Goal: Task Accomplishment & Management: Use online tool/utility

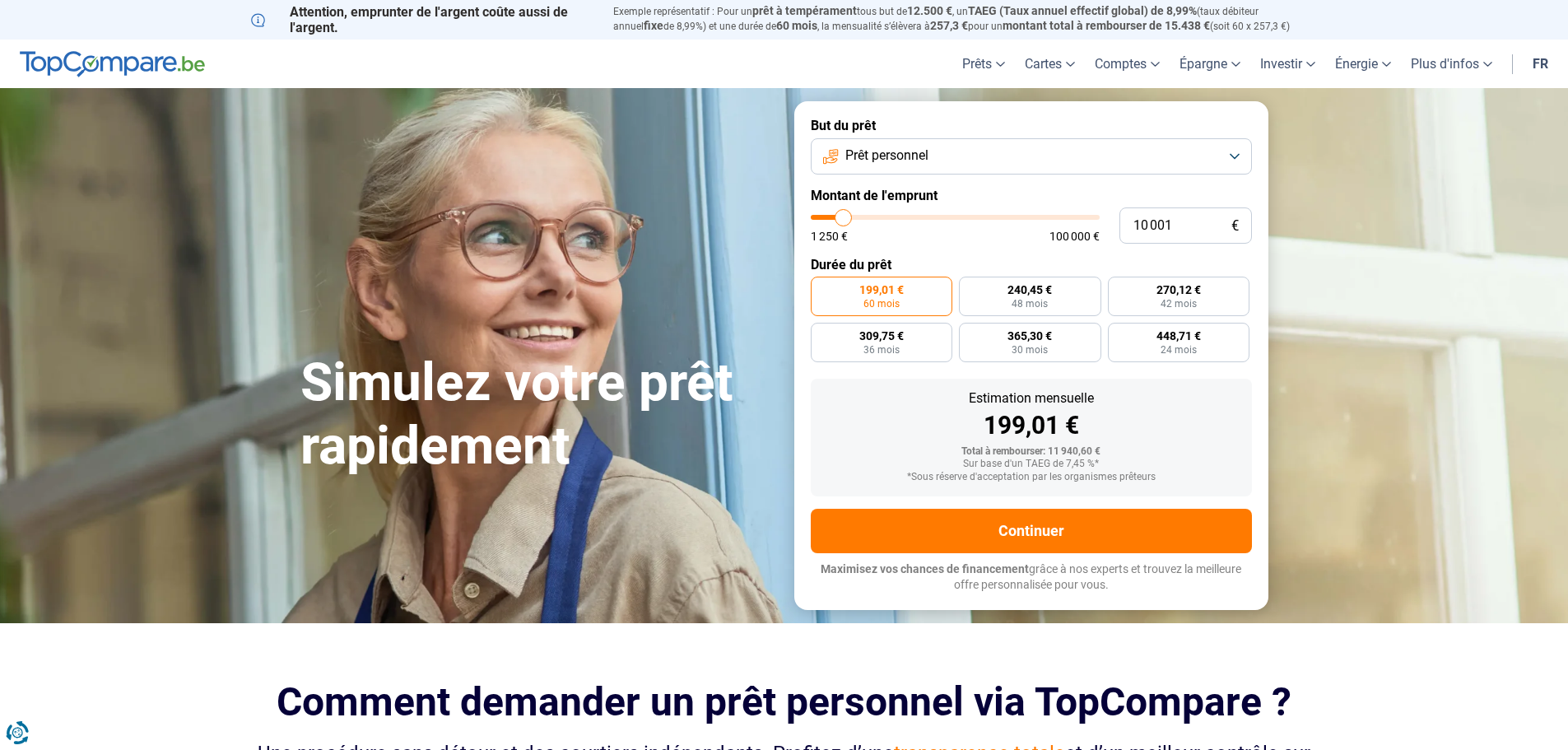
type input "9 000"
type input "9000"
type input "9 500"
type input "9500"
type input "10 000"
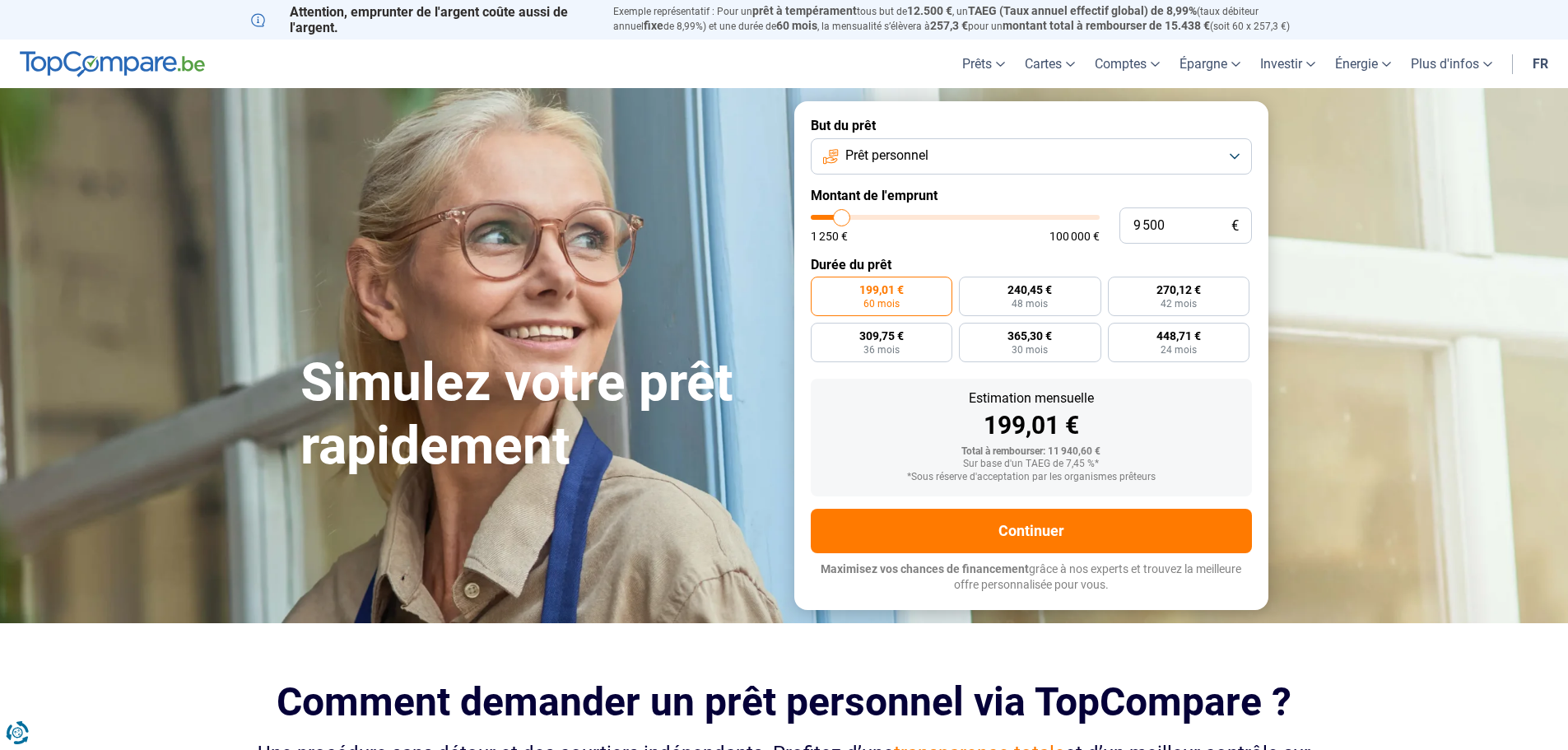
type input "10000"
type input "10 250"
type input "10250"
type input "10 500"
type input "10500"
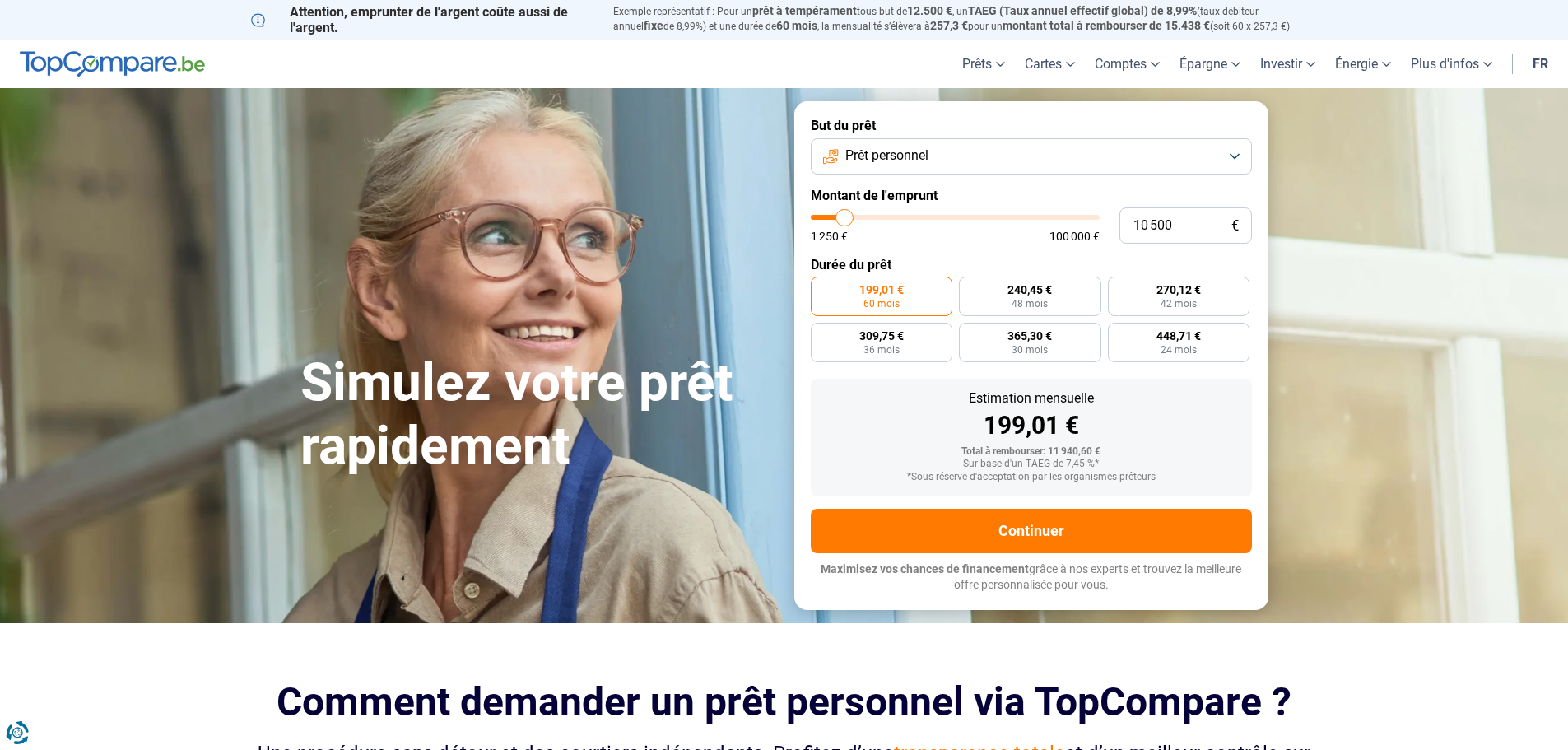
type input "11 000"
type input "11000"
type input "11 250"
type input "11250"
type input "11 500"
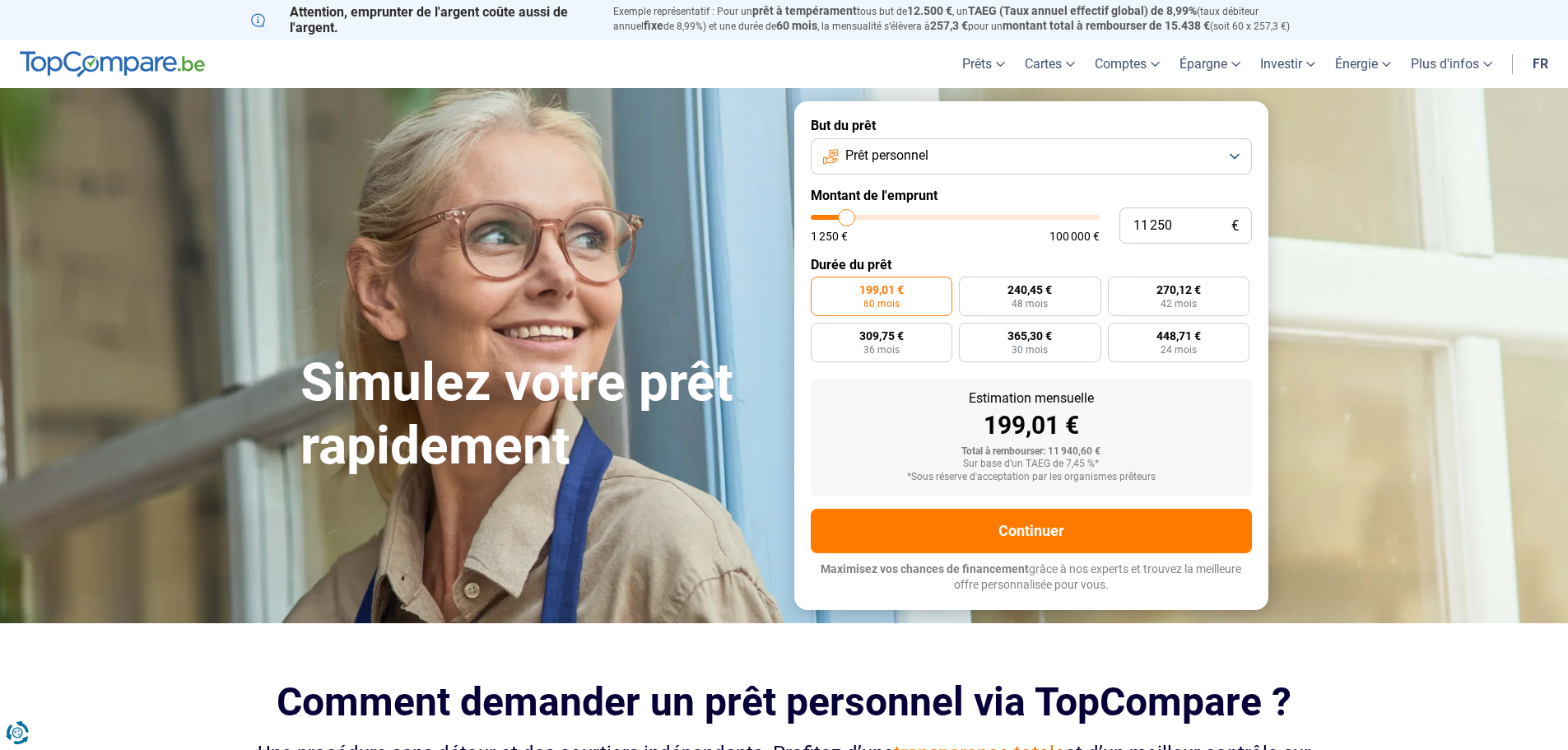
type input "11500"
type input "11 750"
type input "11750"
type input "12 000"
type input "12000"
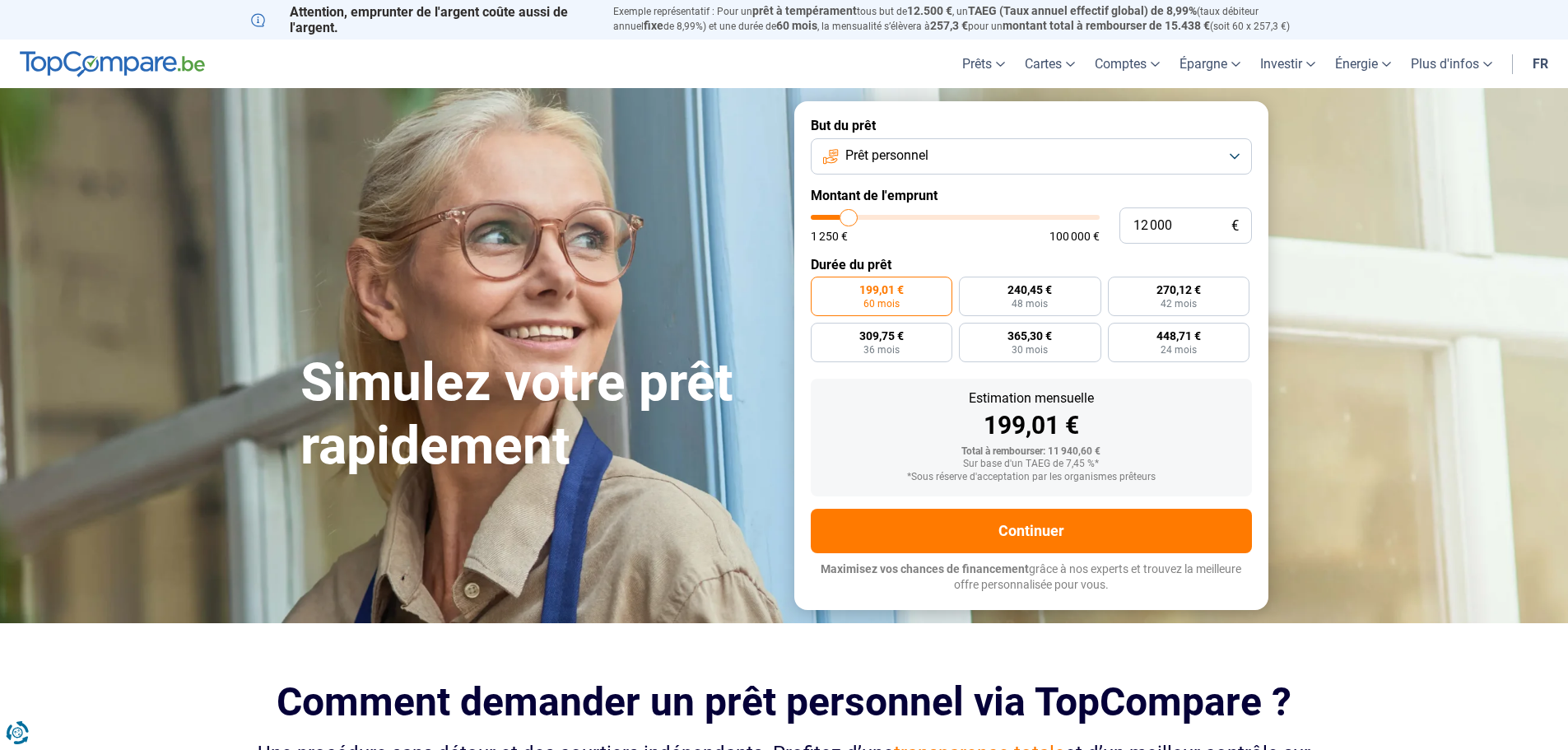
type input "12 500"
type input "12500"
type input "12 750"
type input "12750"
type input "13 000"
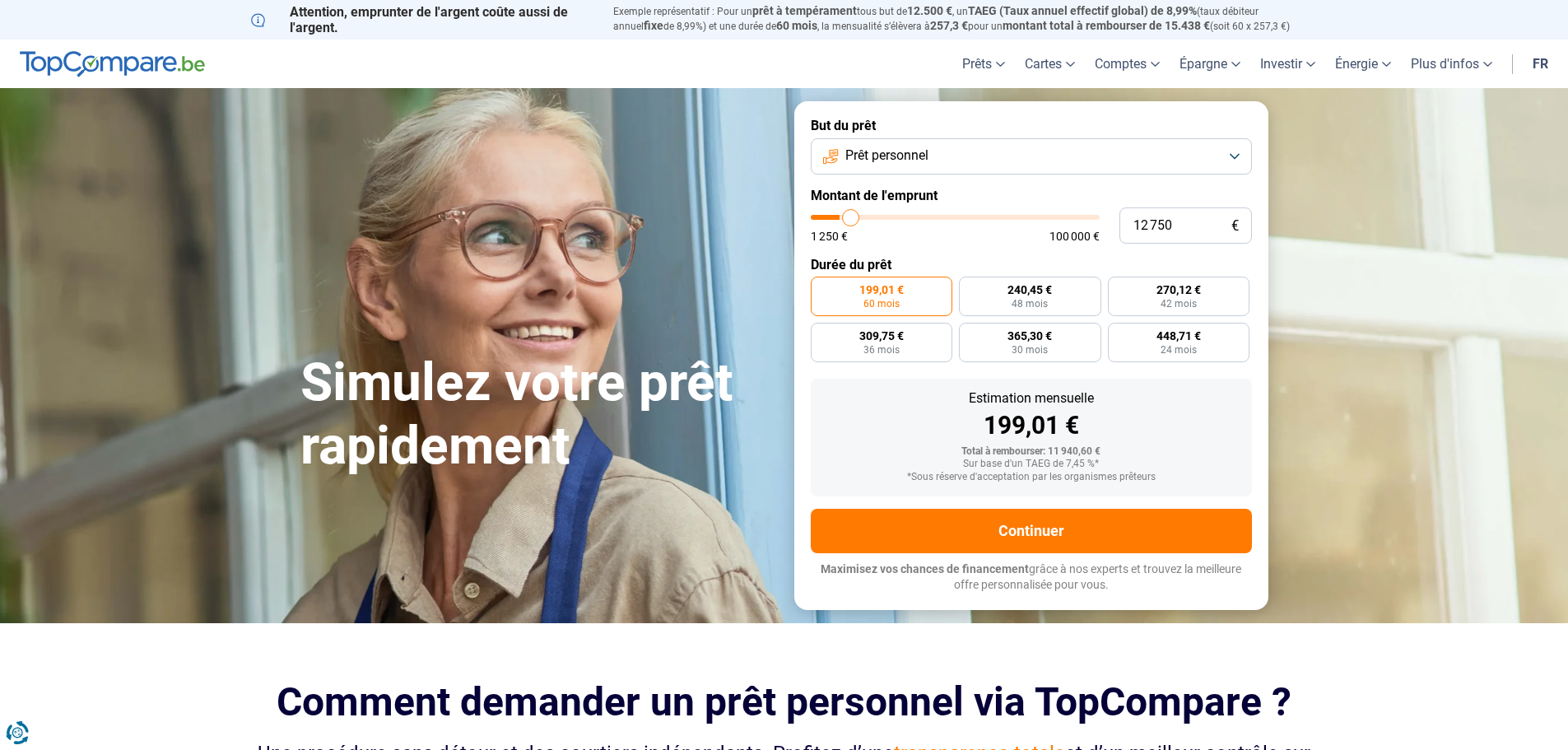
type input "13000"
type input "13 250"
type input "13250"
type input "13 500"
type input "13500"
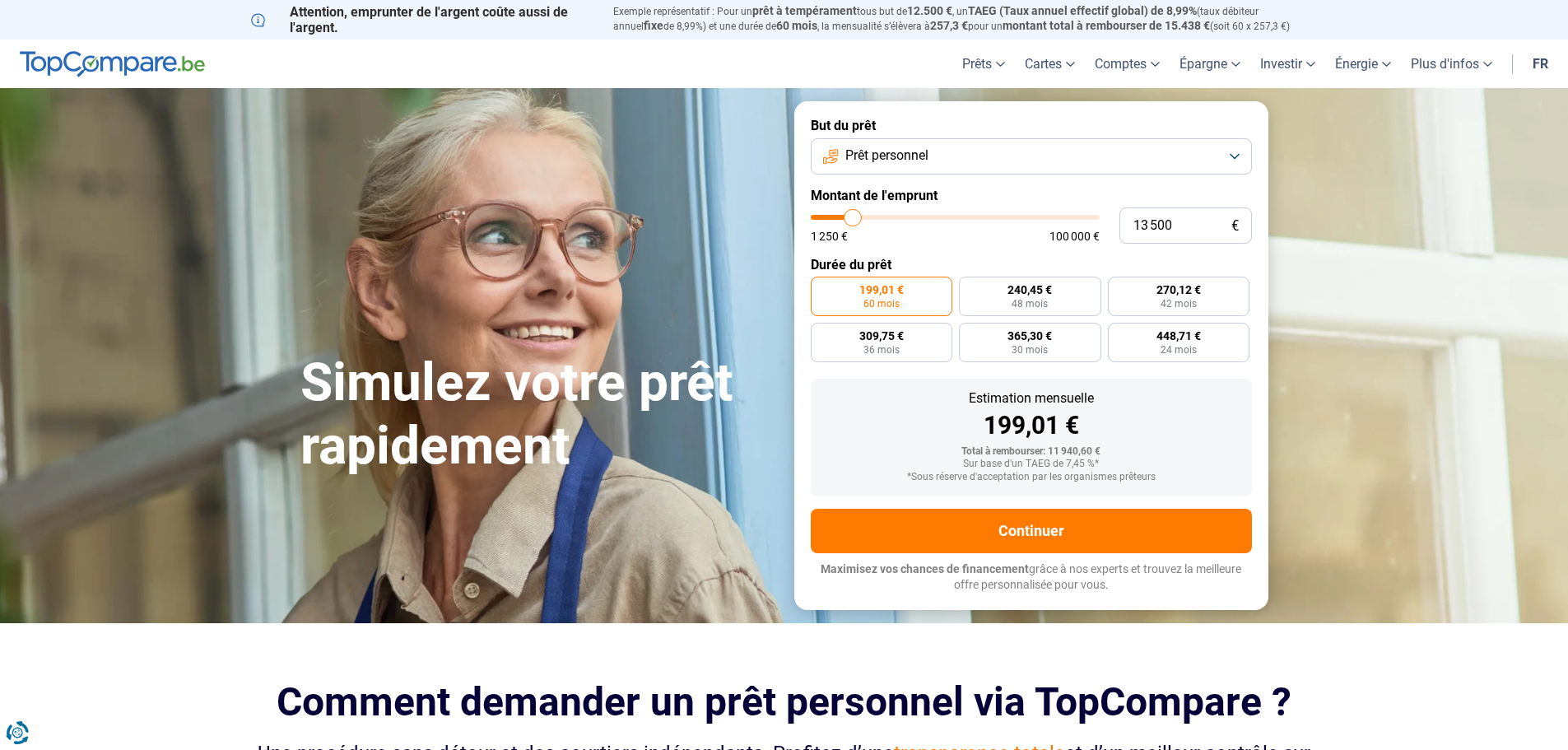
type input "14 000"
type input "14000"
type input "14 250"
type input "14250"
type input "14 500"
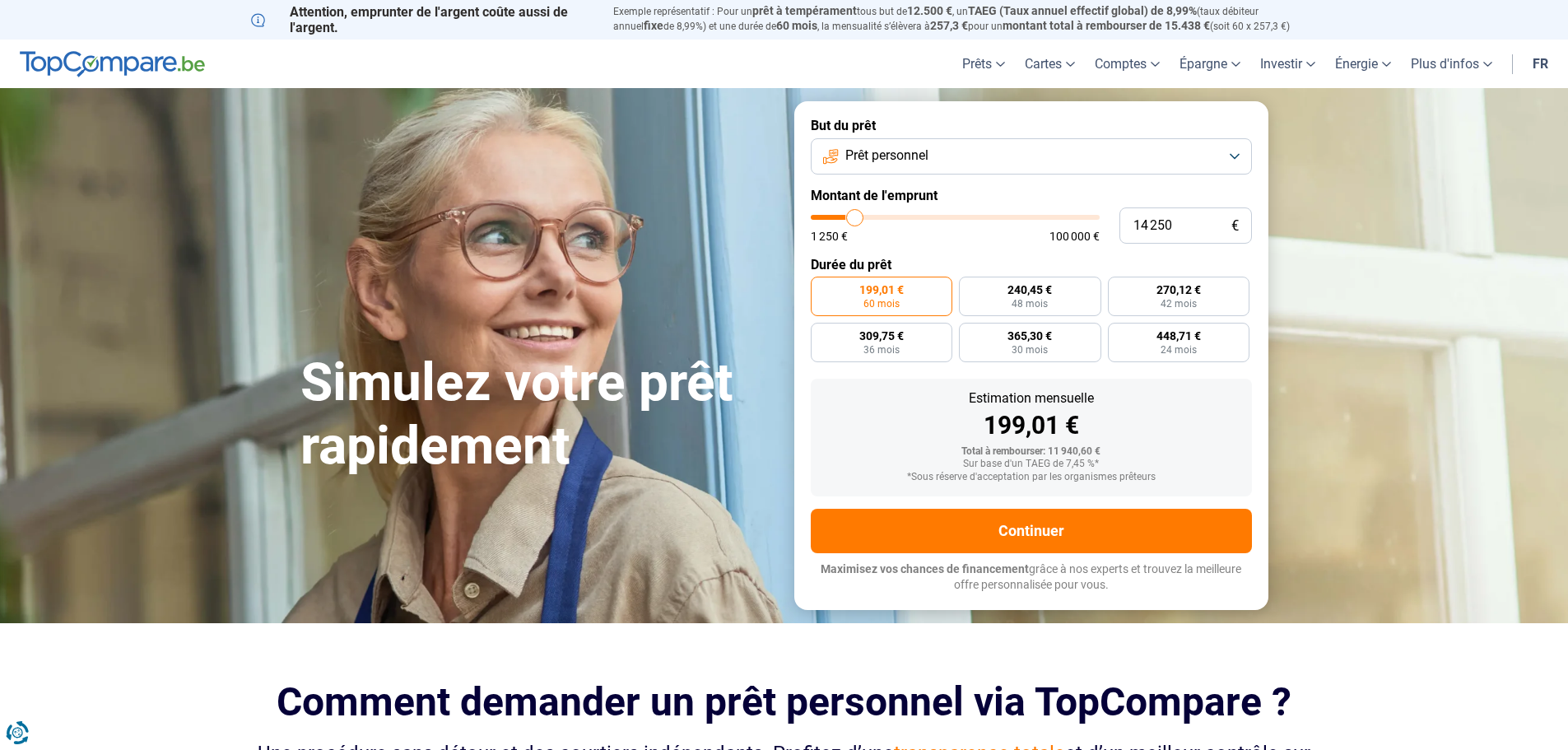
type input "14500"
type input "14 750"
type input "14750"
type input "15 750"
type input "15750"
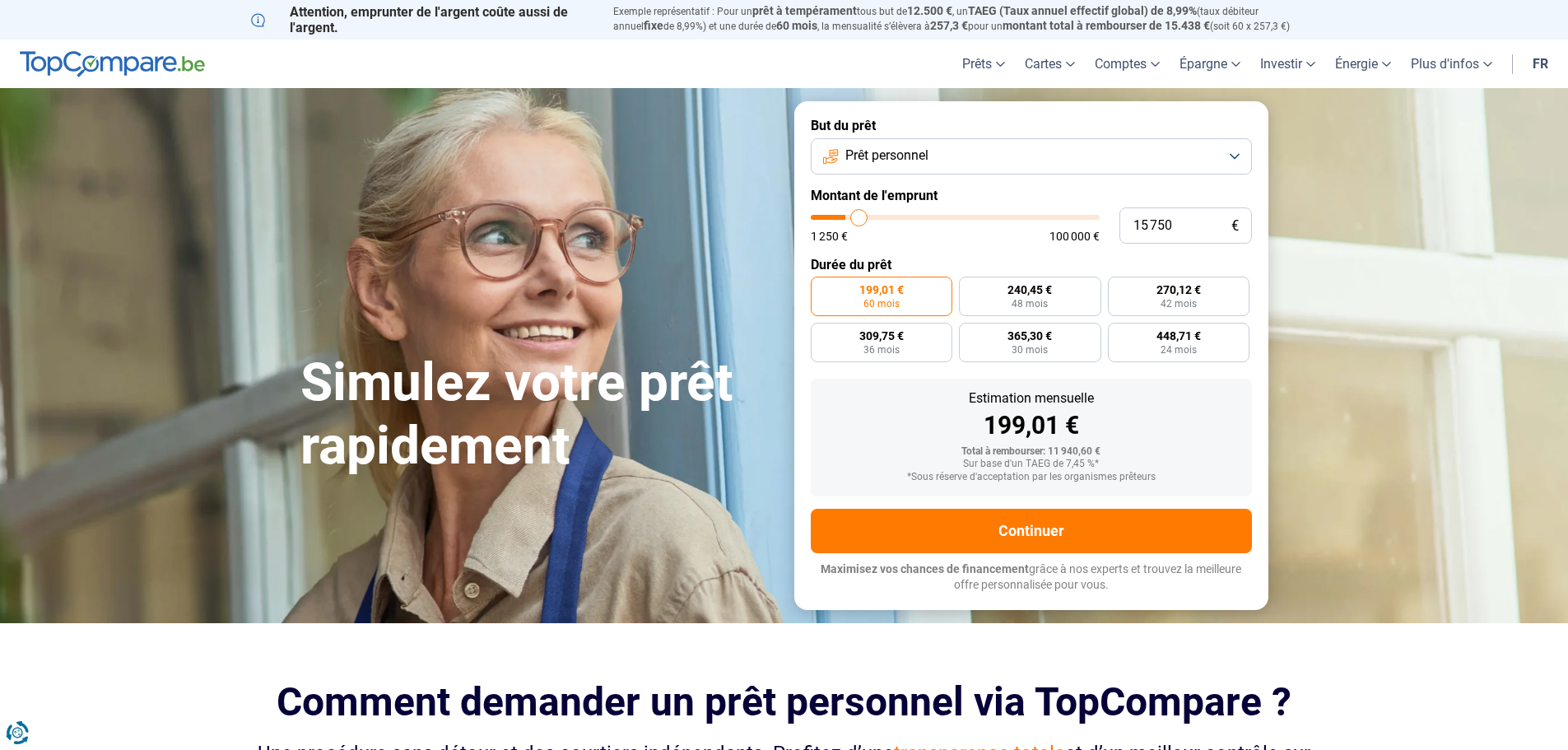
type input "16 250"
type input "16250"
type input "16 500"
type input "16500"
type input "17 250"
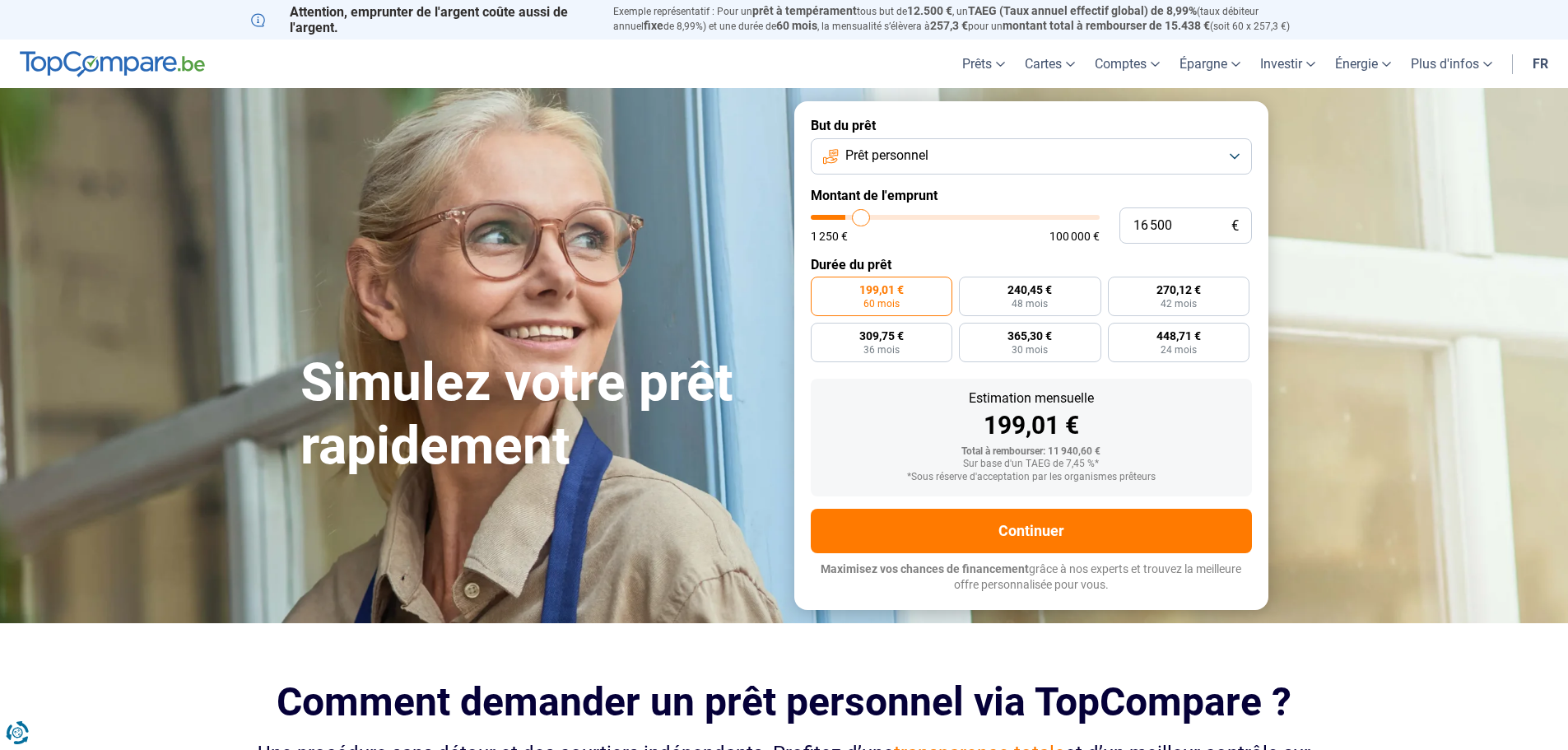
type input "17250"
type input "17 750"
type input "17750"
type input "18 000"
type input "18000"
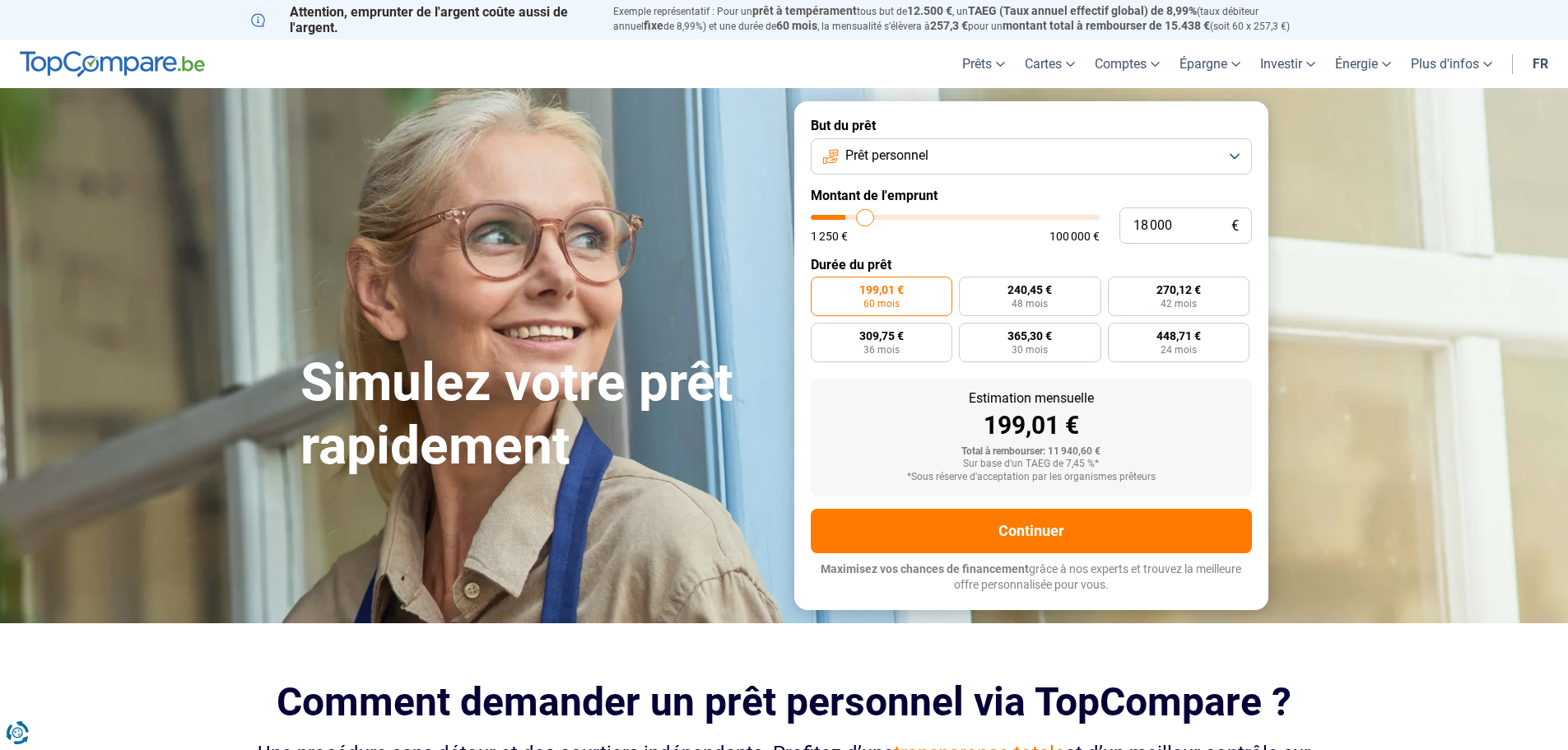
type input "19 000"
type input "19000"
type input "19 250"
type input "19250"
type input "20 000"
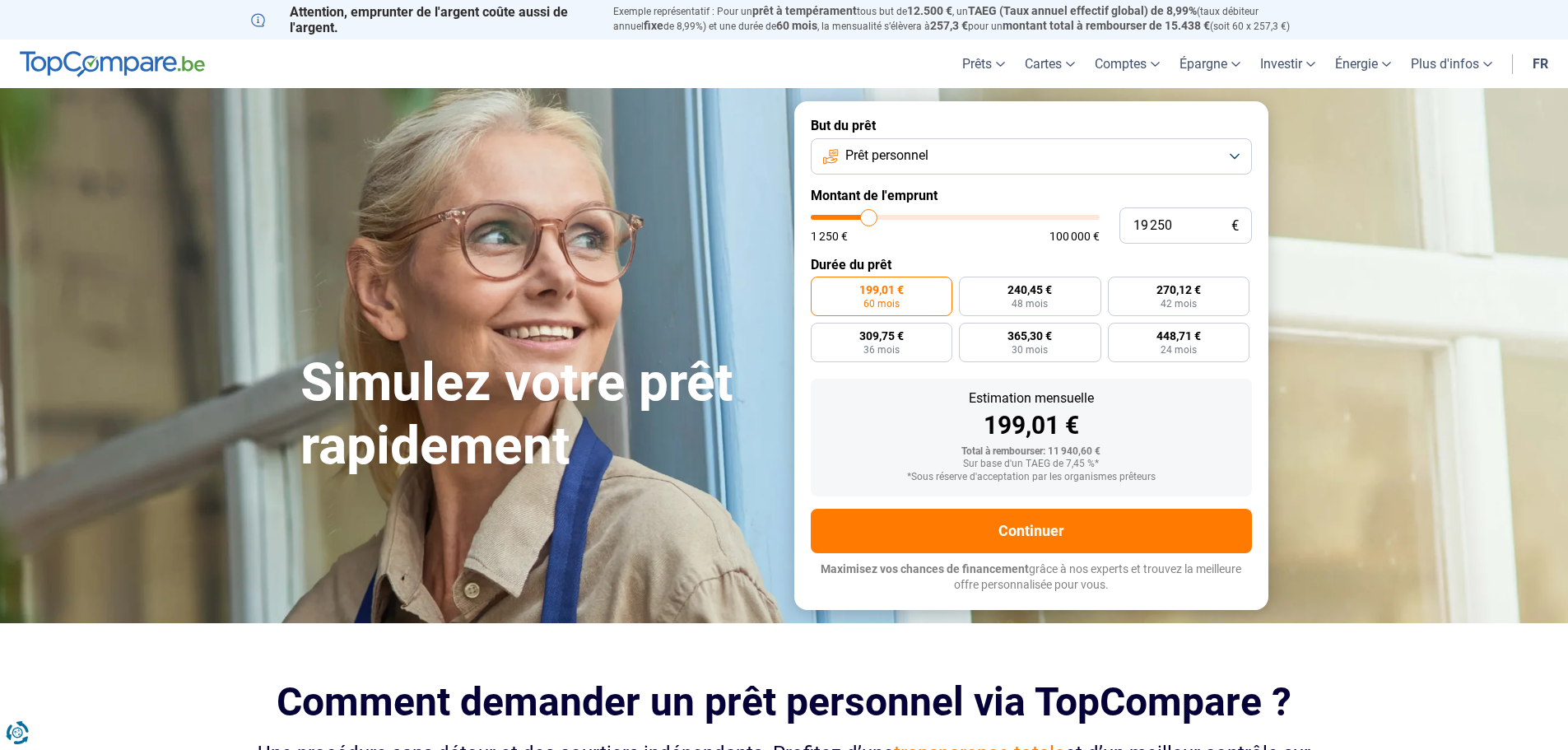
type input "20000"
type input "21 500"
type input "21500"
type input "23 250"
type input "23250"
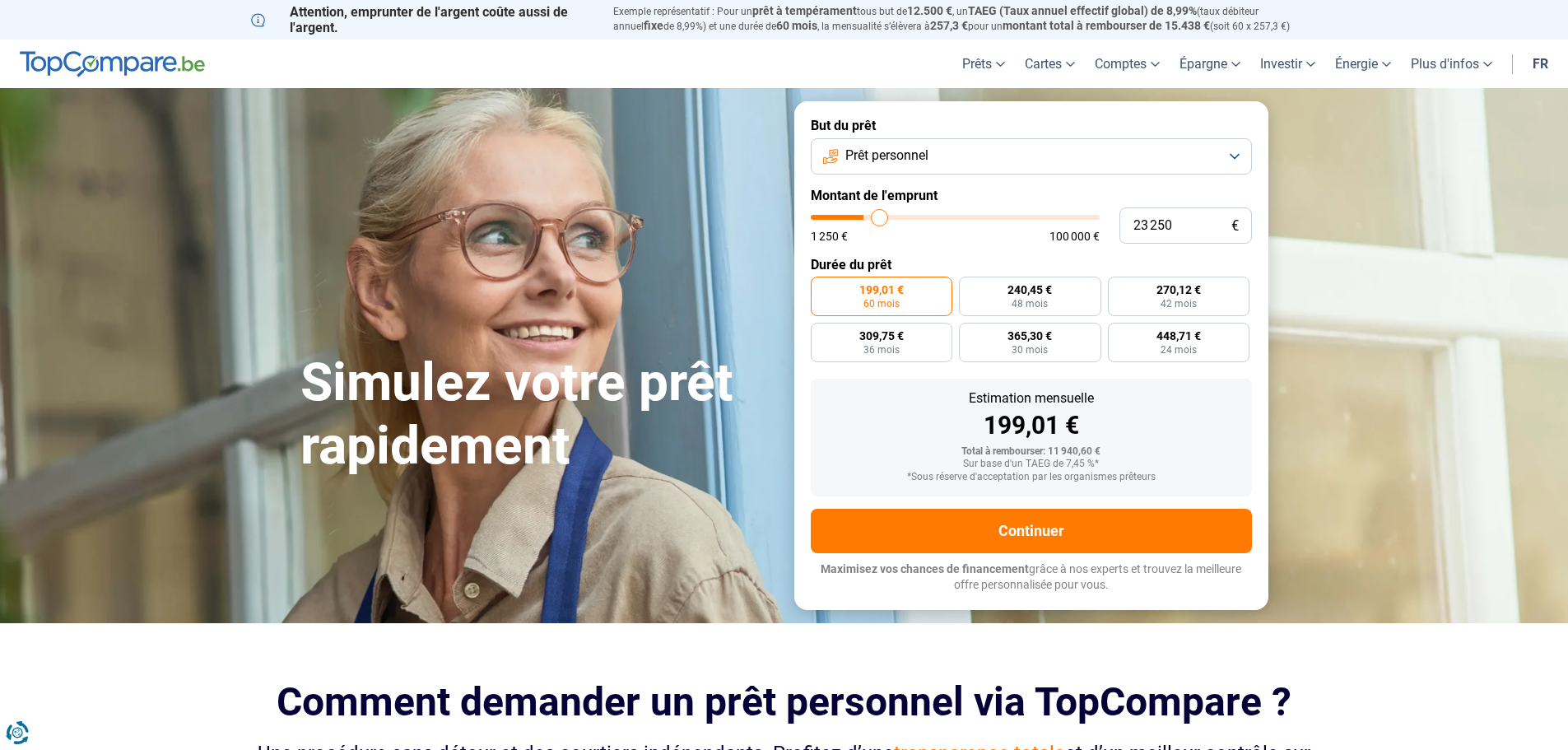
type input "24 500"
type input "24500"
type input "25 250"
type input "25250"
type input "25 750"
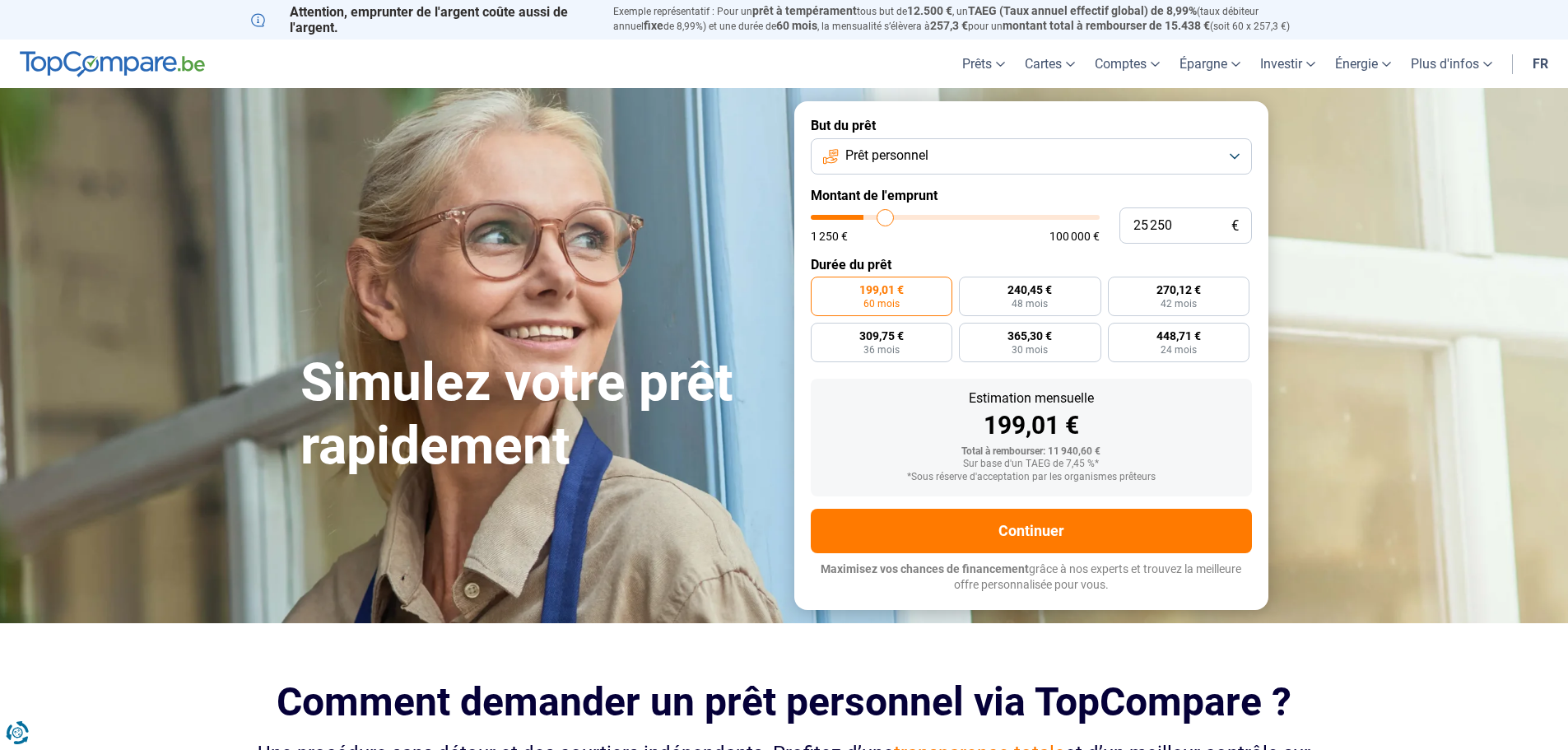
type input "25750"
type input "26 500"
type input "26500"
type input "28 000"
type input "28000"
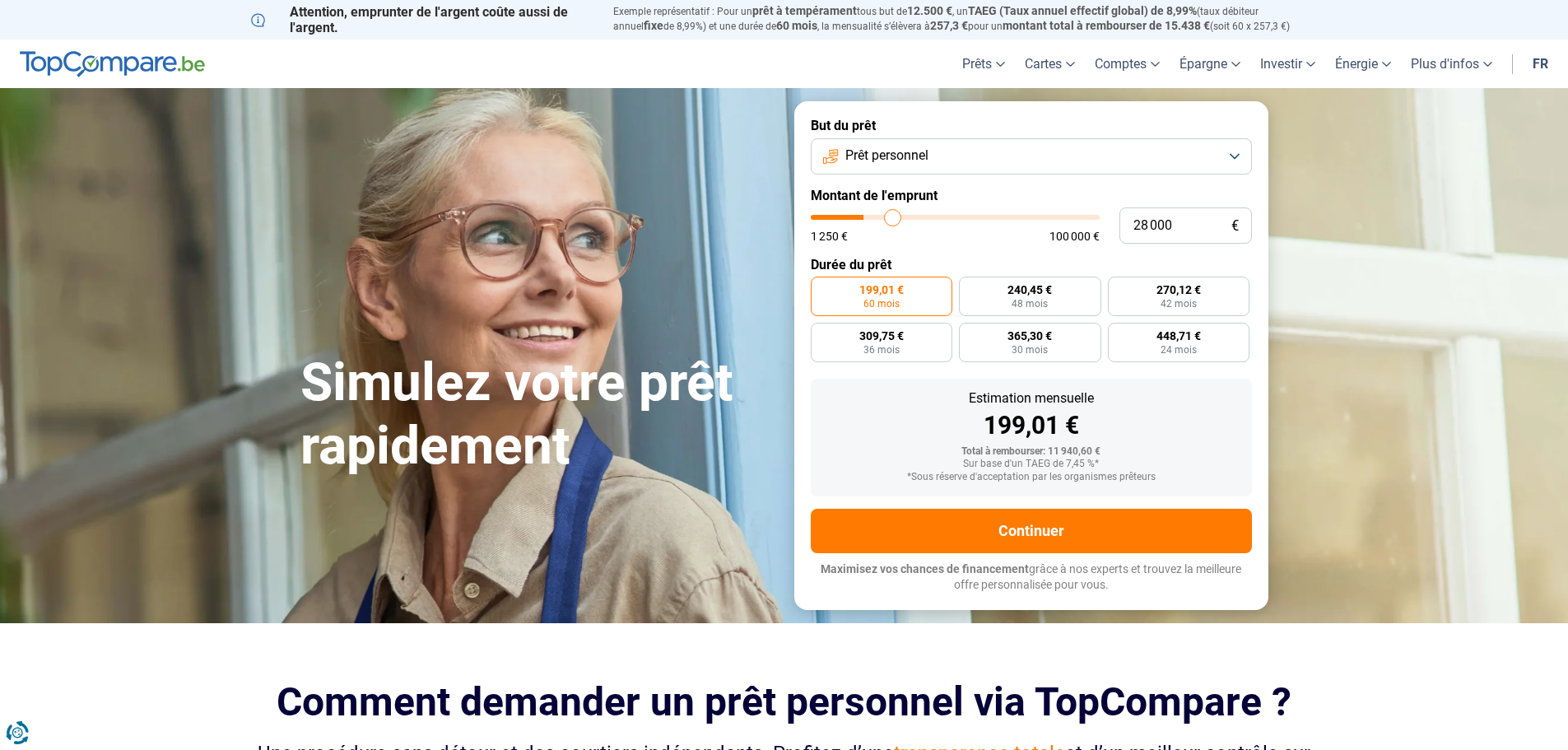
type input "30 250"
type input "30250"
type input "31 750"
type input "31750"
type input "35 750"
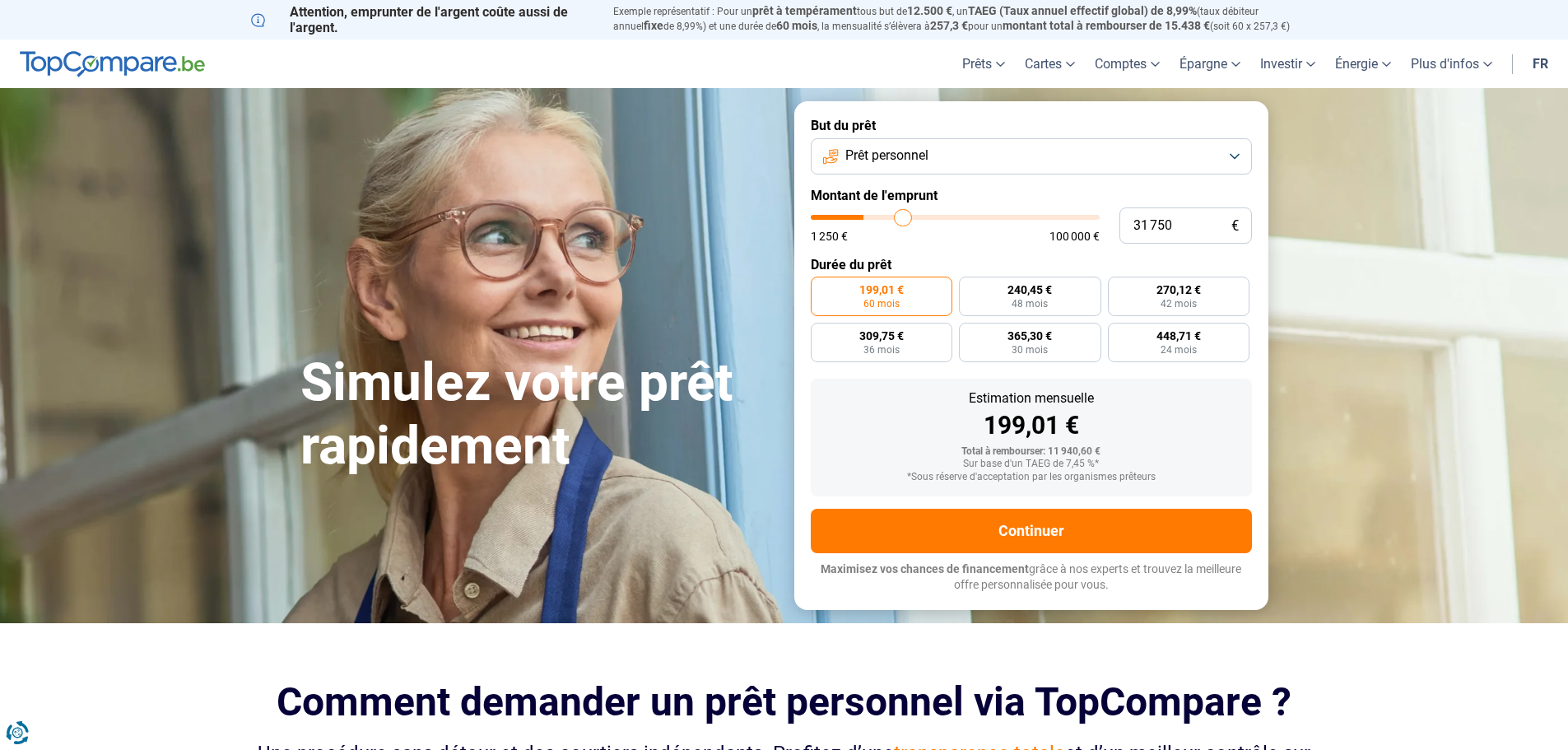
type input "35750"
type input "37 250"
type input "37250"
type input "39 250"
type input "39250"
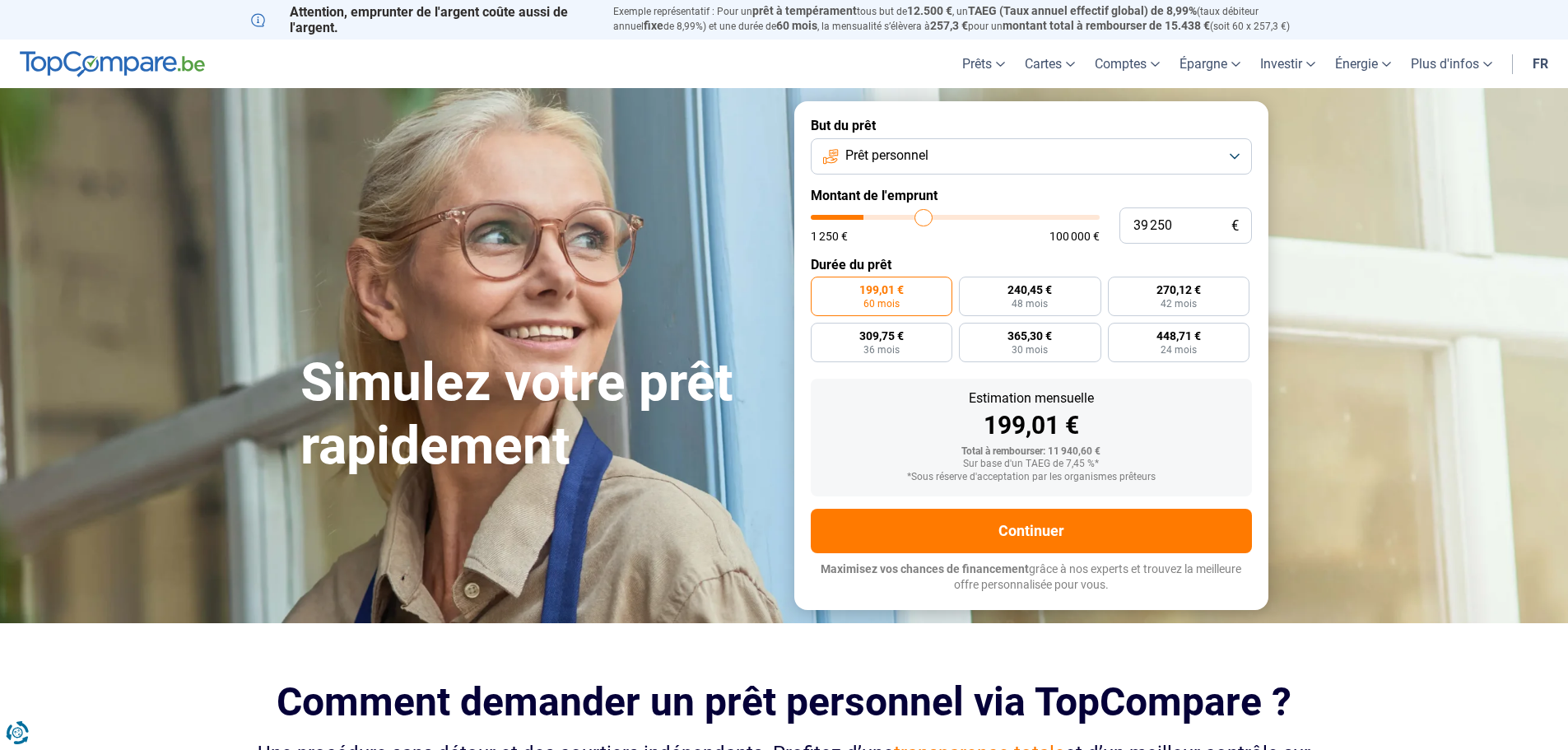
type input "40 000"
type input "40000"
type input "41 000"
type input "41000"
type input "42 750"
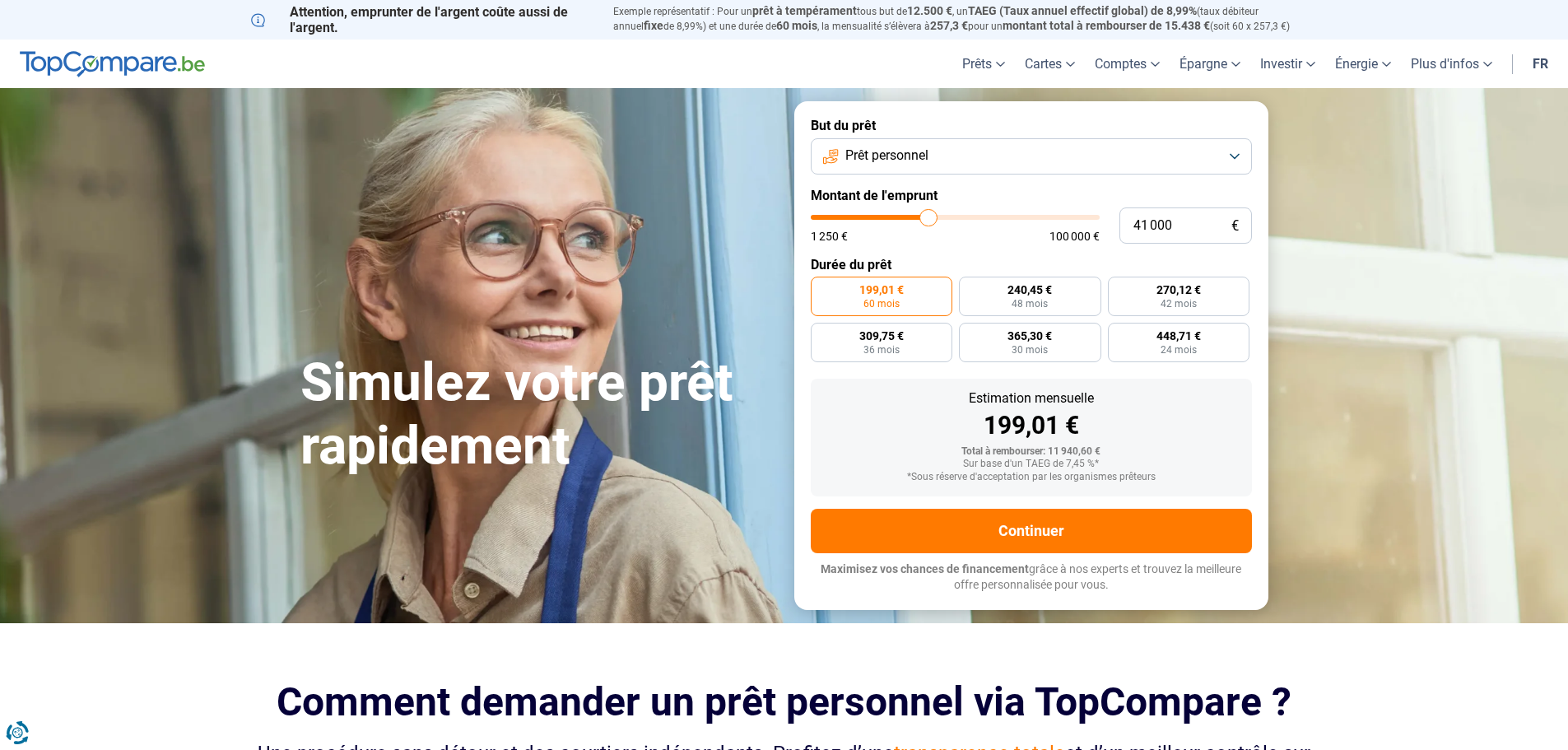
type input "42750"
type input "43 500"
type input "43500"
type input "44 250"
type input "44250"
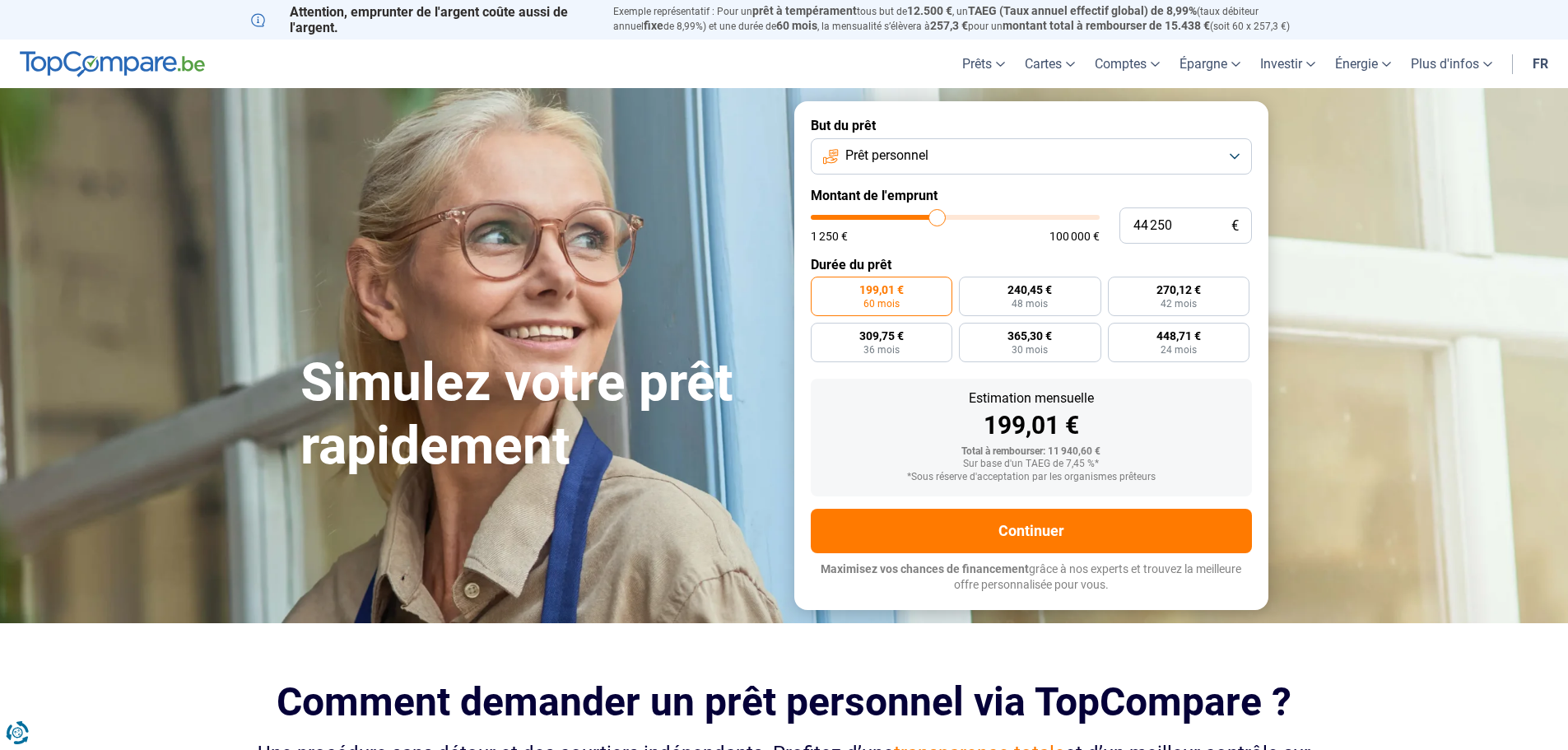
type input "44 500"
type input "44500"
type input "45 000"
type input "45000"
type input "46 000"
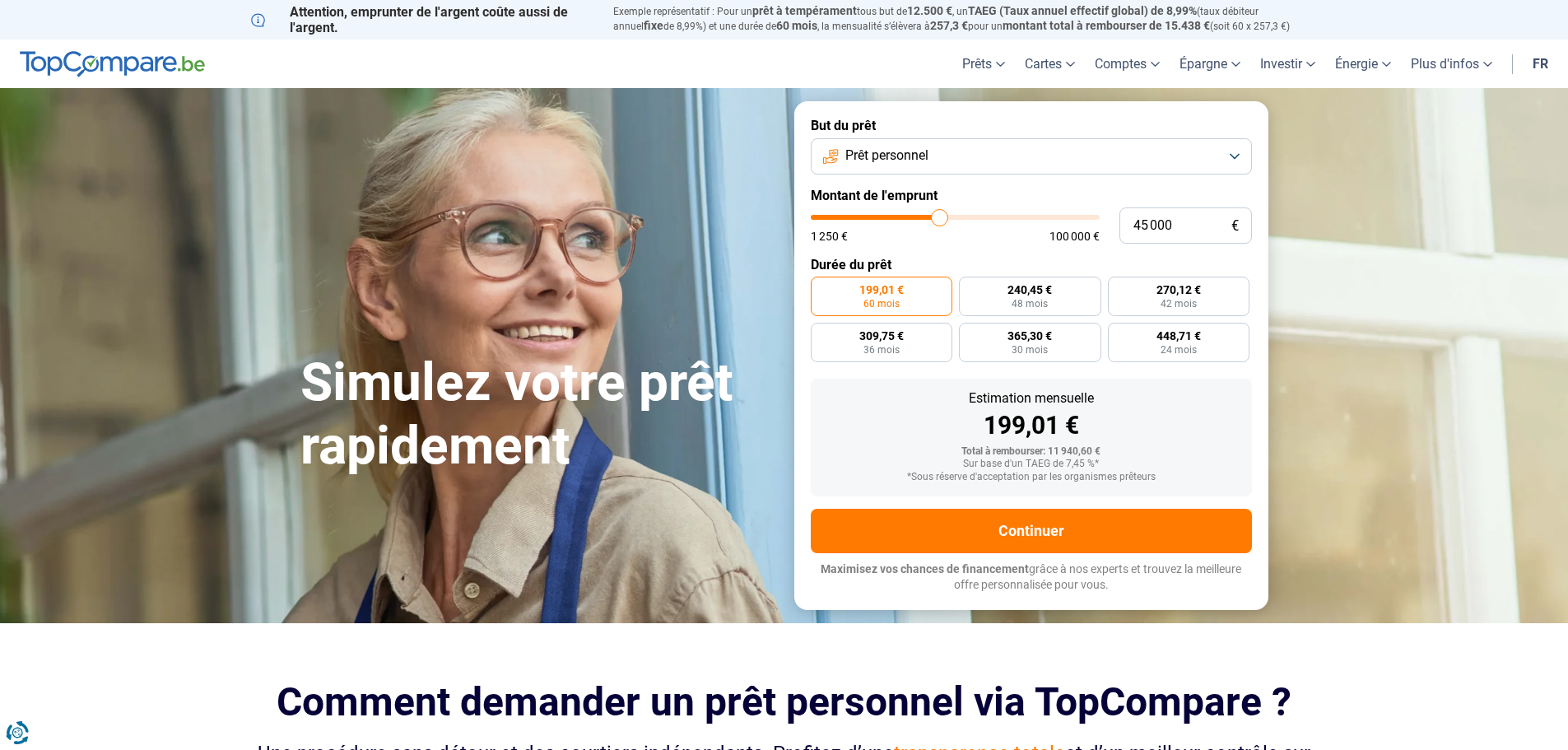
type input "46000"
type input "47 000"
type input "47000"
type input "47 250"
type input "47250"
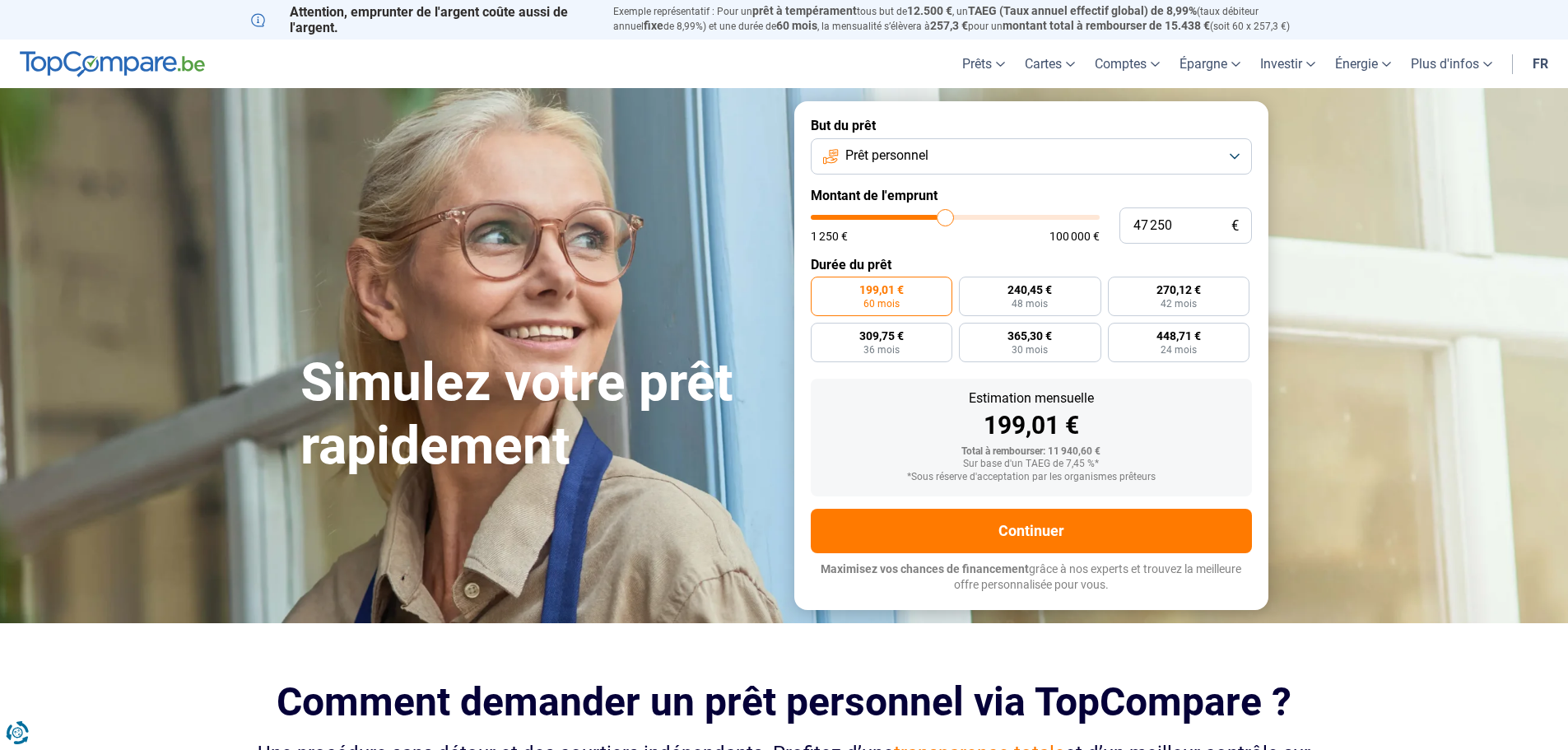
type input "47 500"
type input "47500"
type input "48 000"
type input "48000"
type input "48 500"
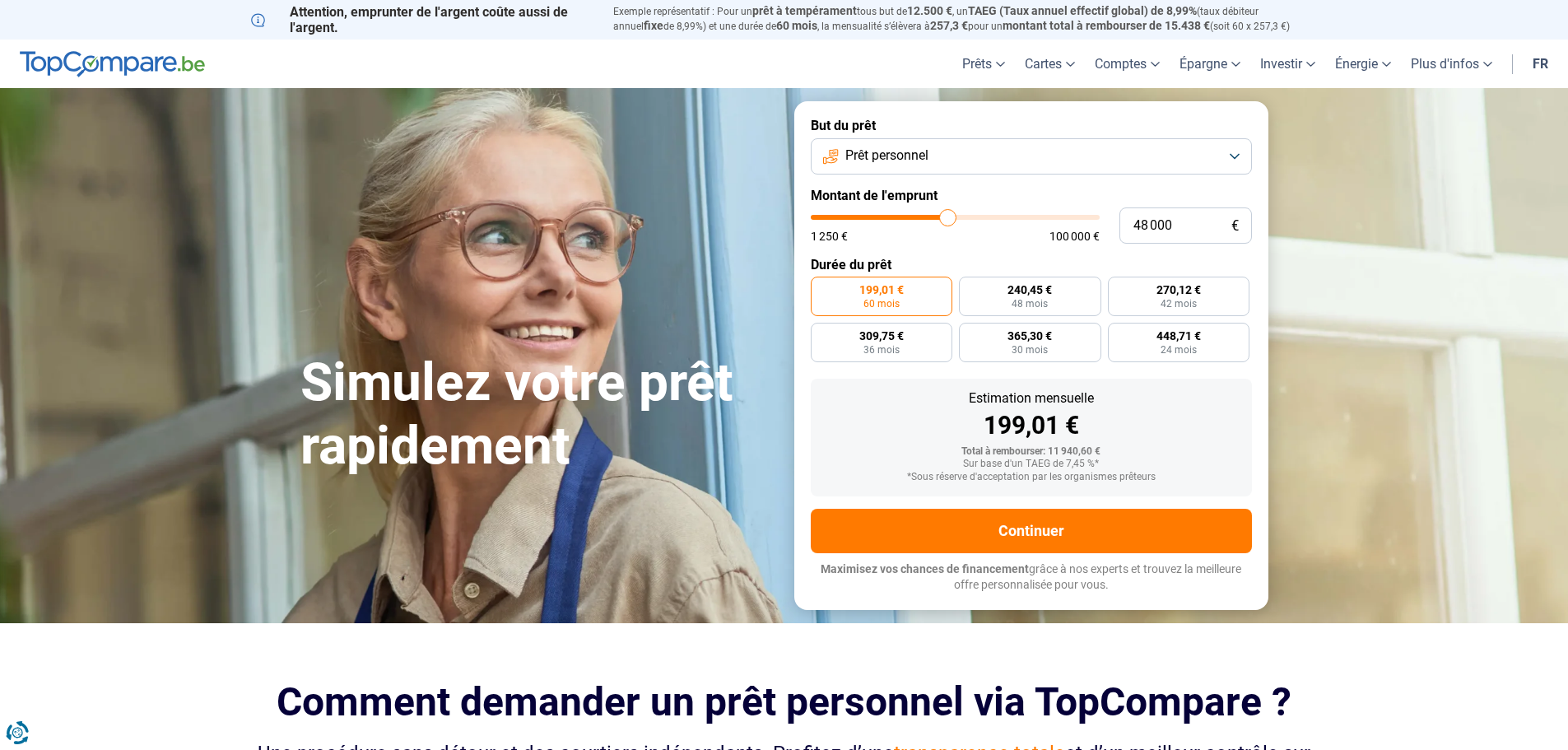
type input "48500"
type input "49 000"
type input "49000"
type input "48 000"
type input "48000"
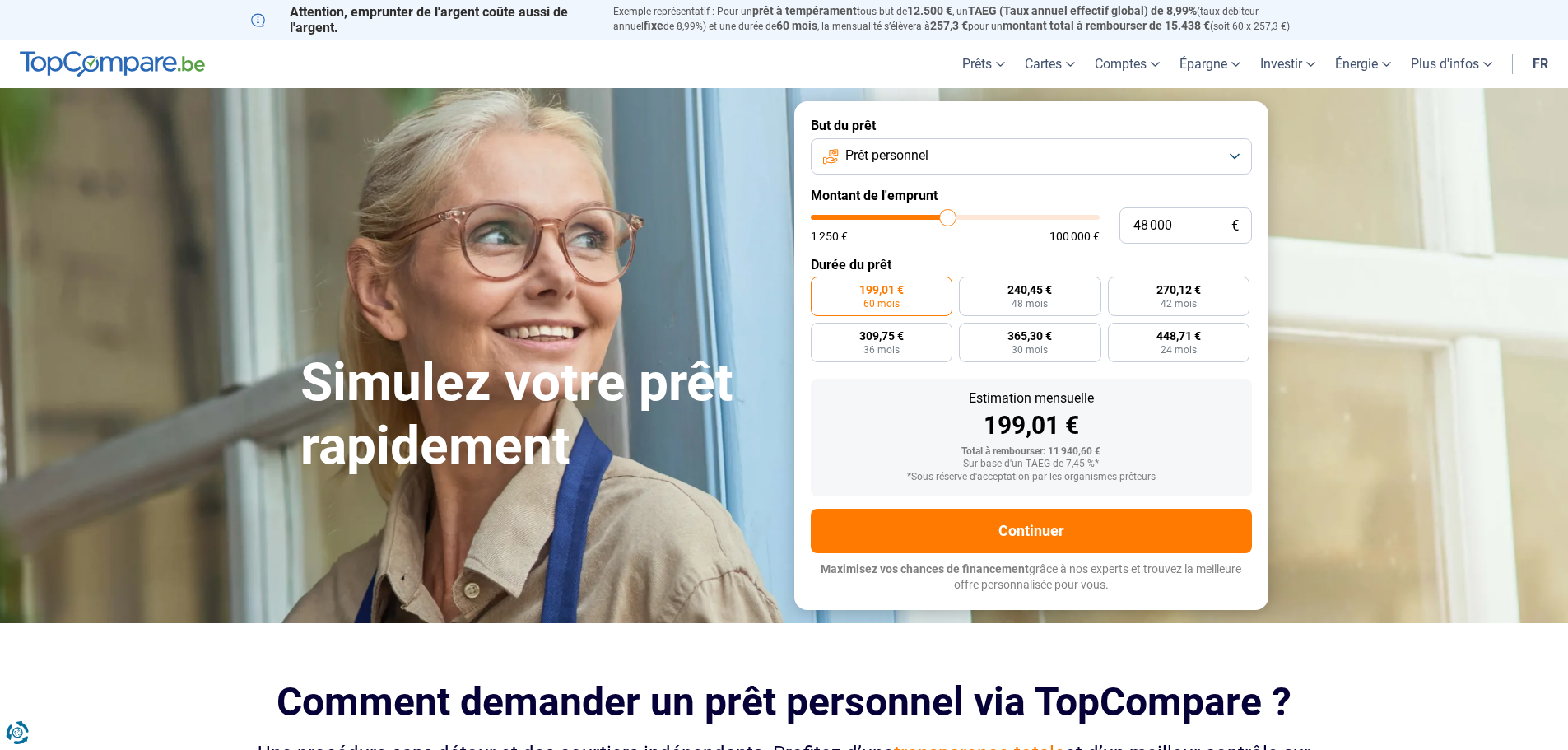
type input "45 250"
type input "45250"
type input "40 250"
type input "40250"
type input "37 000"
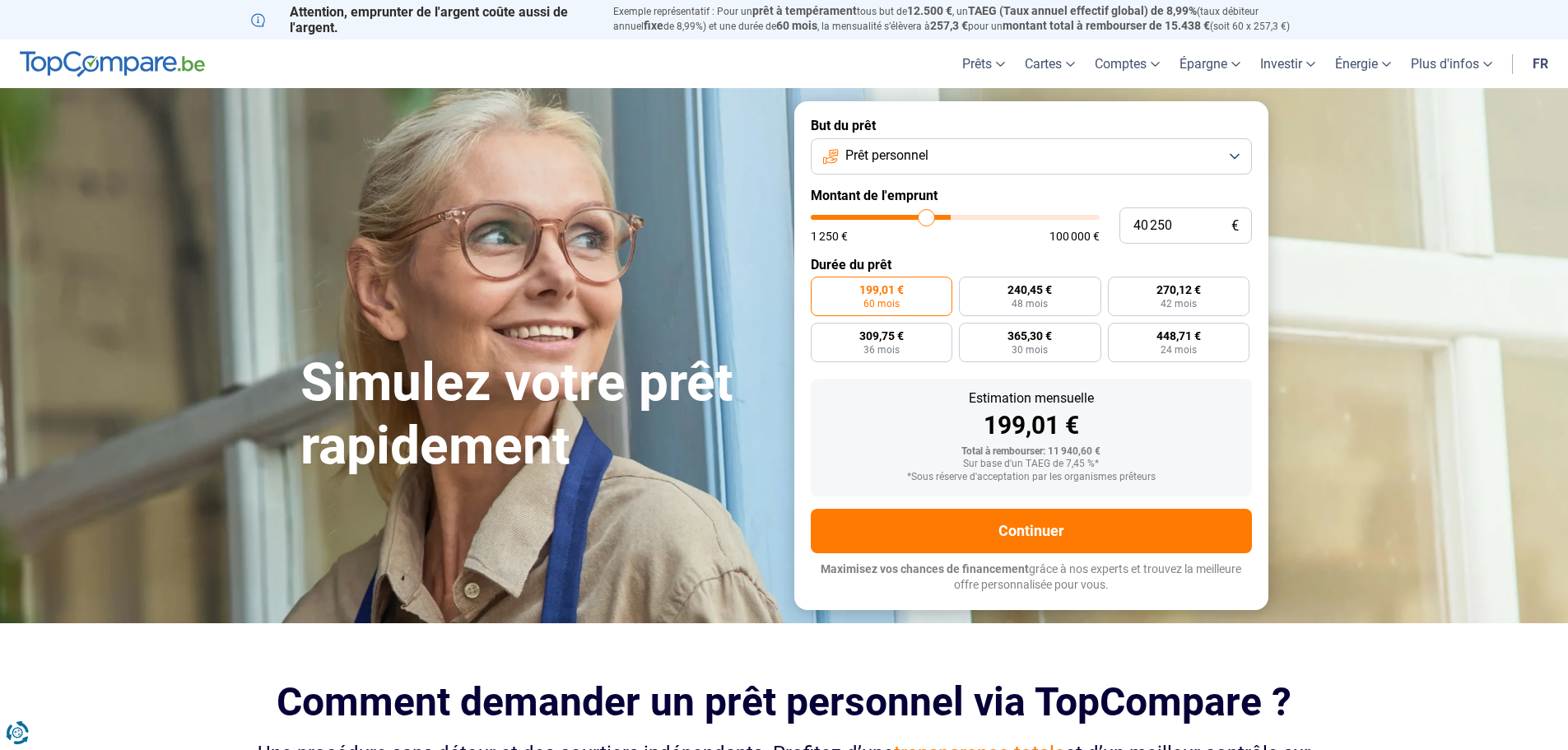
type input "37000"
type input "33 500"
type input "33500"
type input "29 500"
type input "29500"
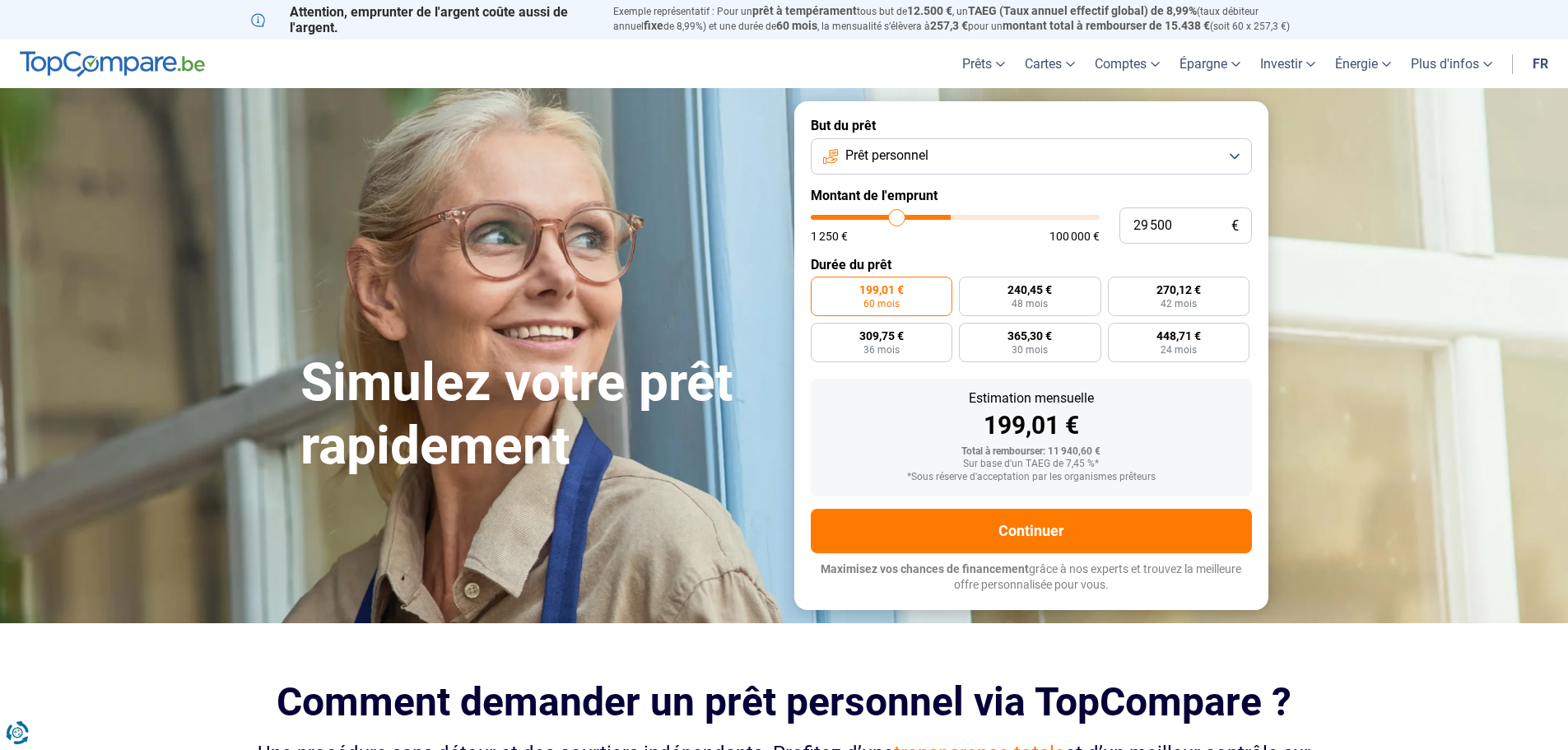
type input "27 500"
type input "27500"
type input "27 250"
type input "27250"
type input "26 500"
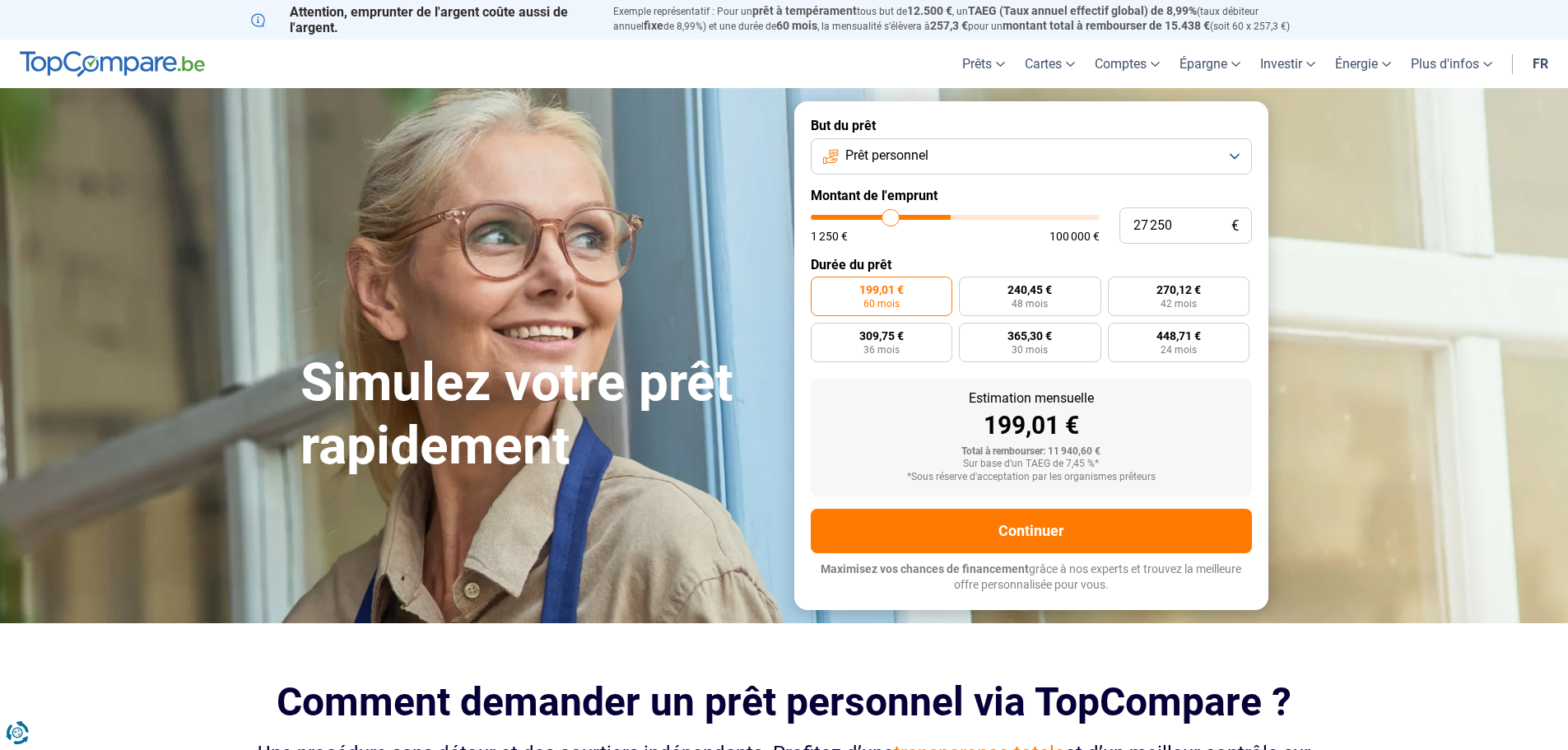
type input "26500"
type input "26 250"
type input "26250"
type input "26 000"
type input "26000"
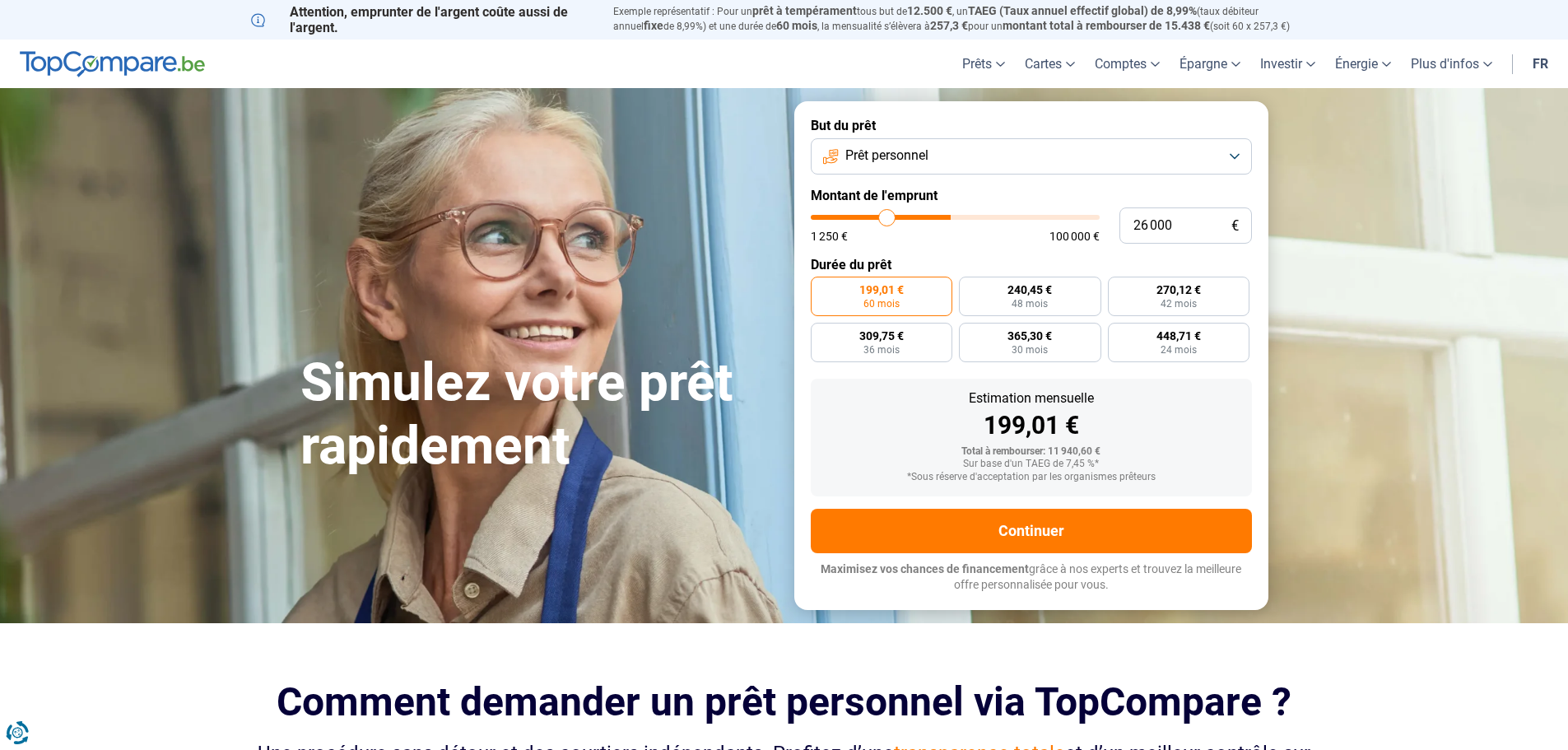
type input "25 250"
type input "25250"
type input "25 000"
type input "25000"
type input "24 750"
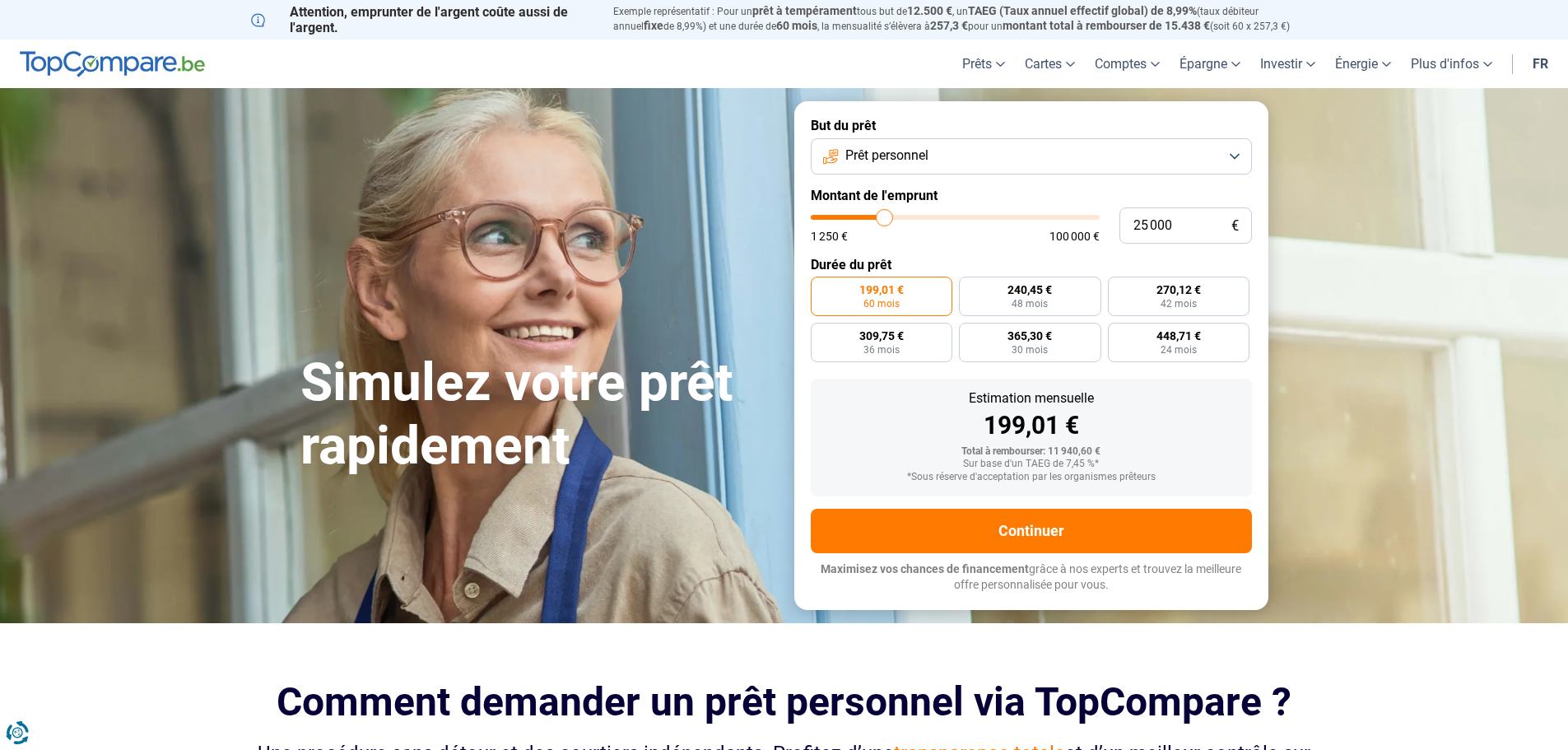
type input "24750"
type input "24 250"
type input "24250"
type input "23 750"
type input "23750"
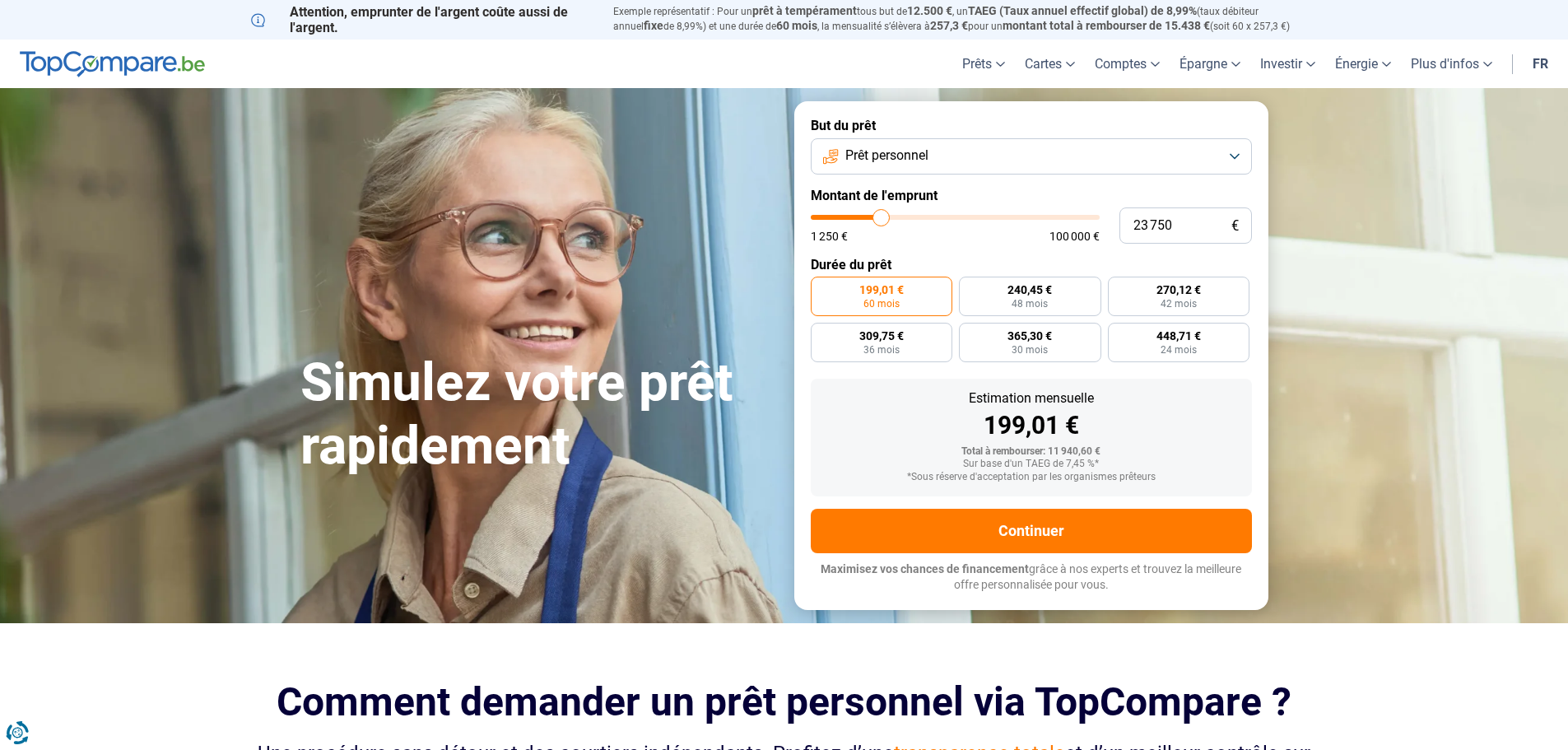
type input "23 500"
type input "23500"
type input "24 500"
type input "24500"
type input "24 750"
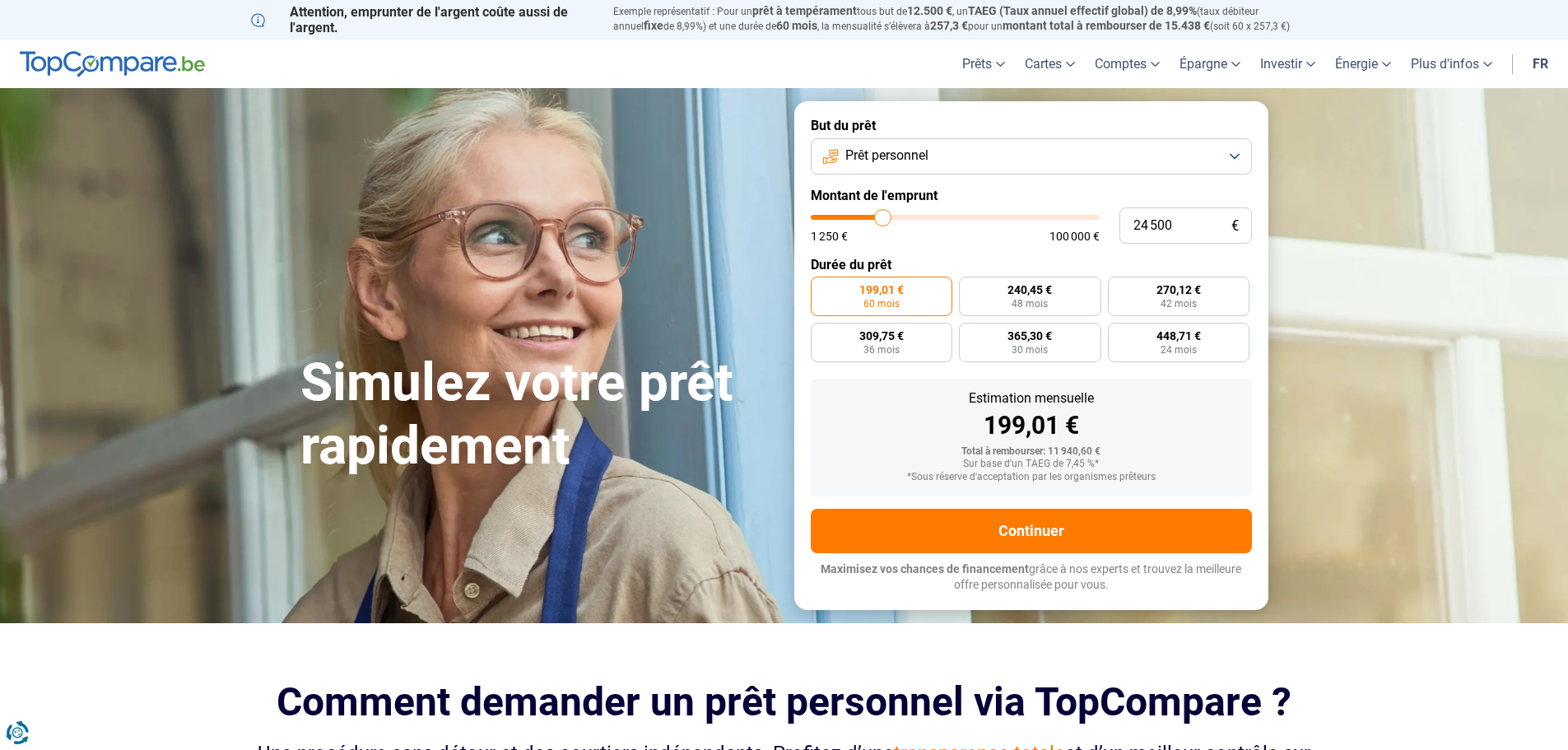
type input "24750"
type input "25 250"
type input "25250"
type input "25 750"
type input "25750"
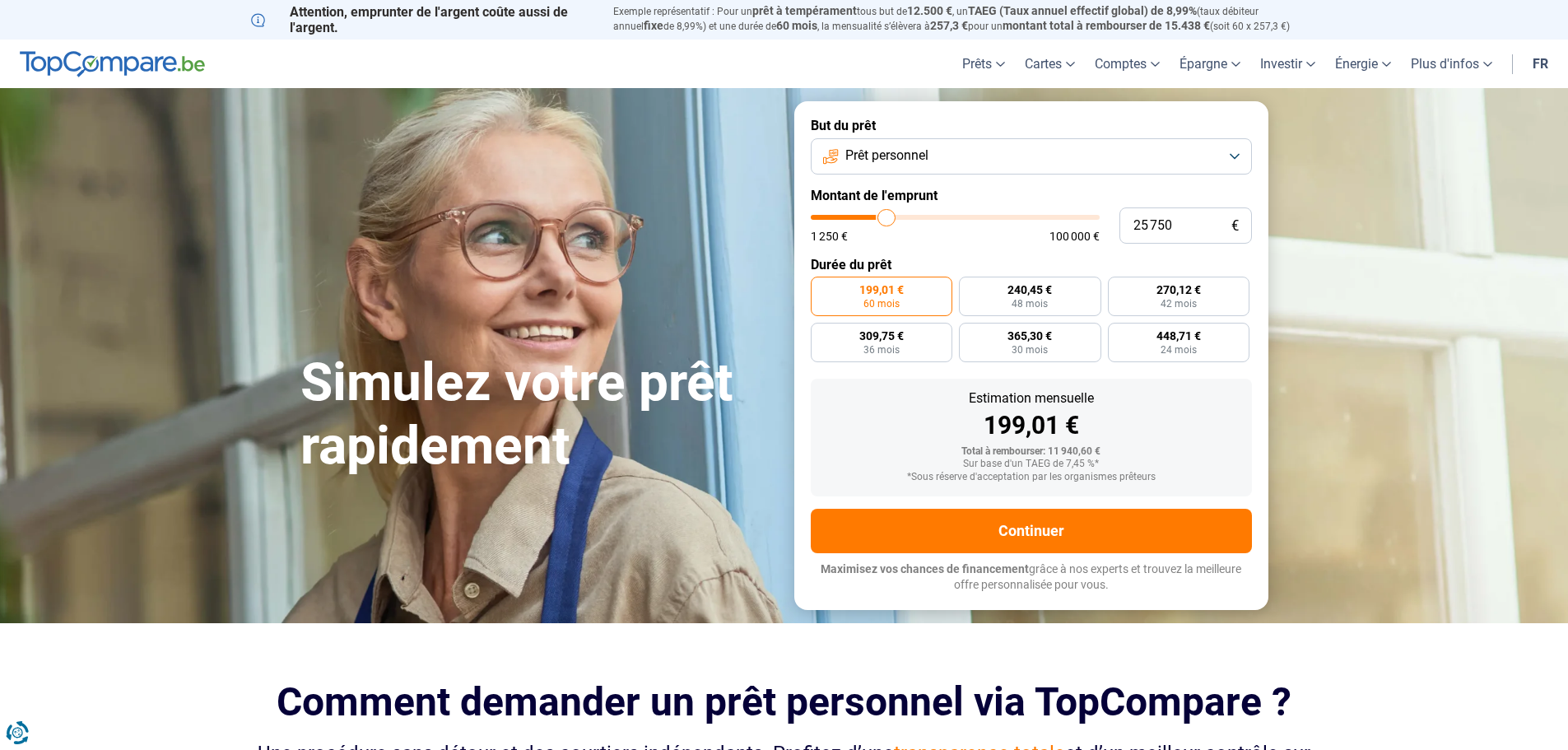
type input "26 000"
type input "26000"
type input "26 500"
type input "26500"
type input "26 750"
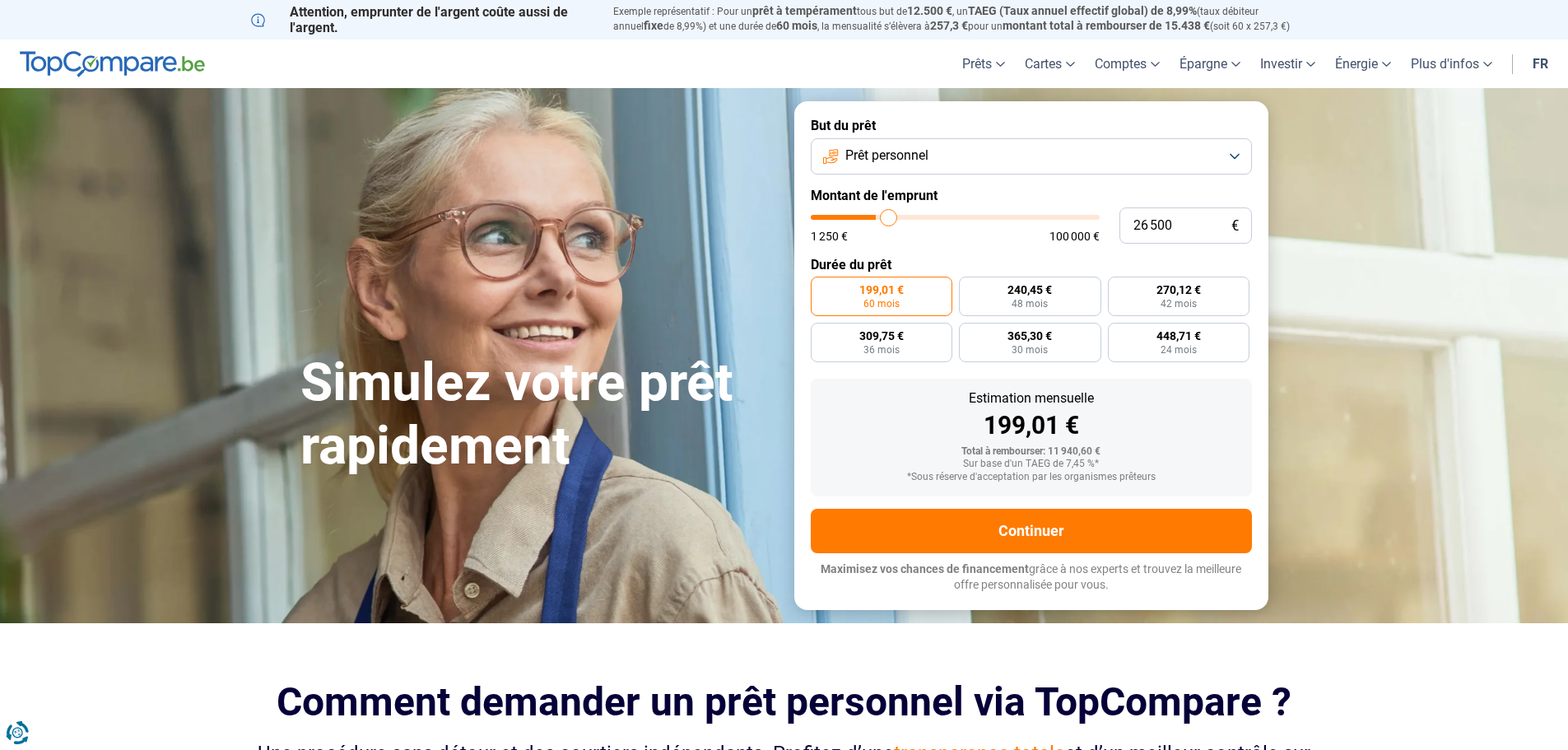
type input "26750"
type input "27 250"
type input "27250"
type input "27 500"
type input "27500"
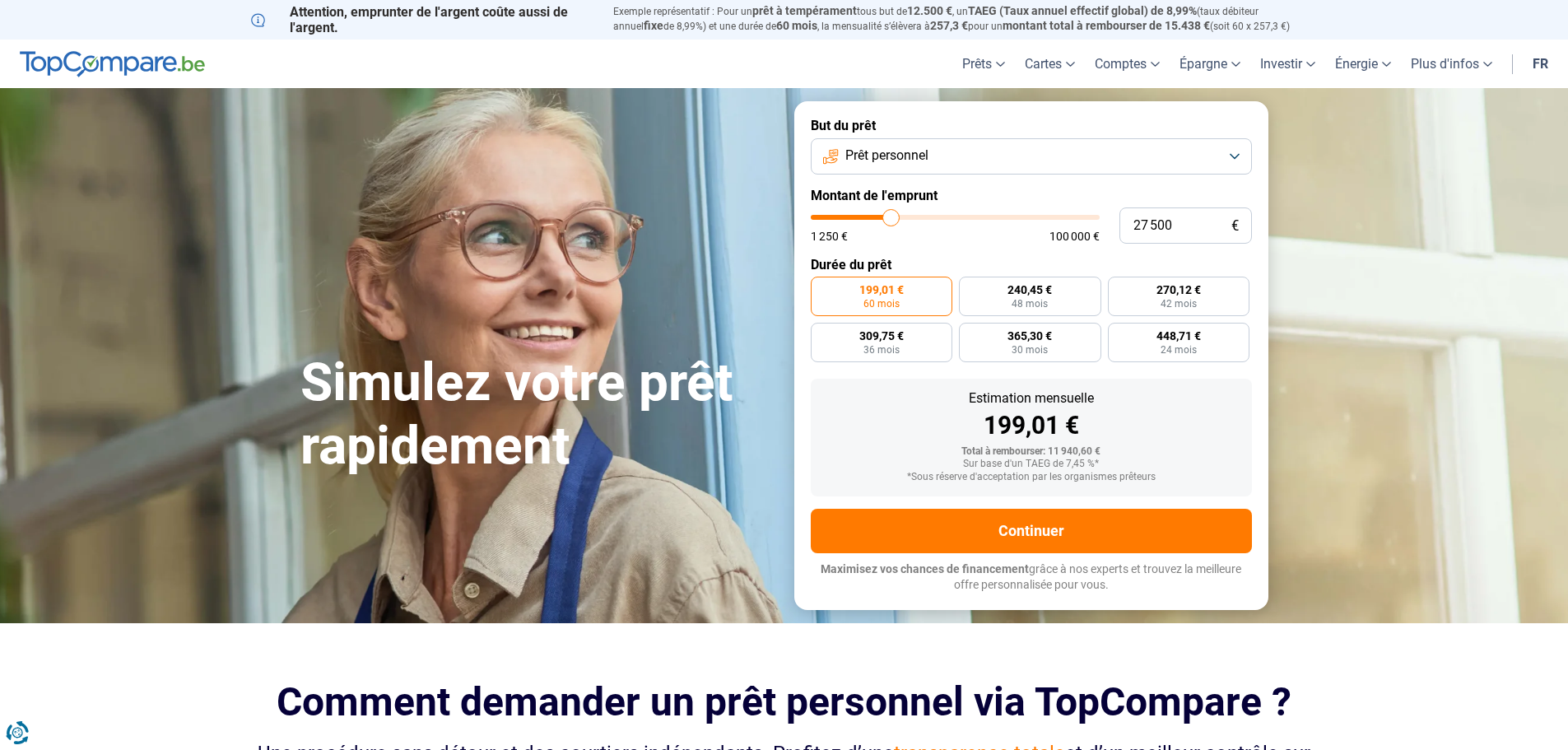
type input "27 750"
type input "27750"
type input "28 000"
type input "28000"
type input "28 250"
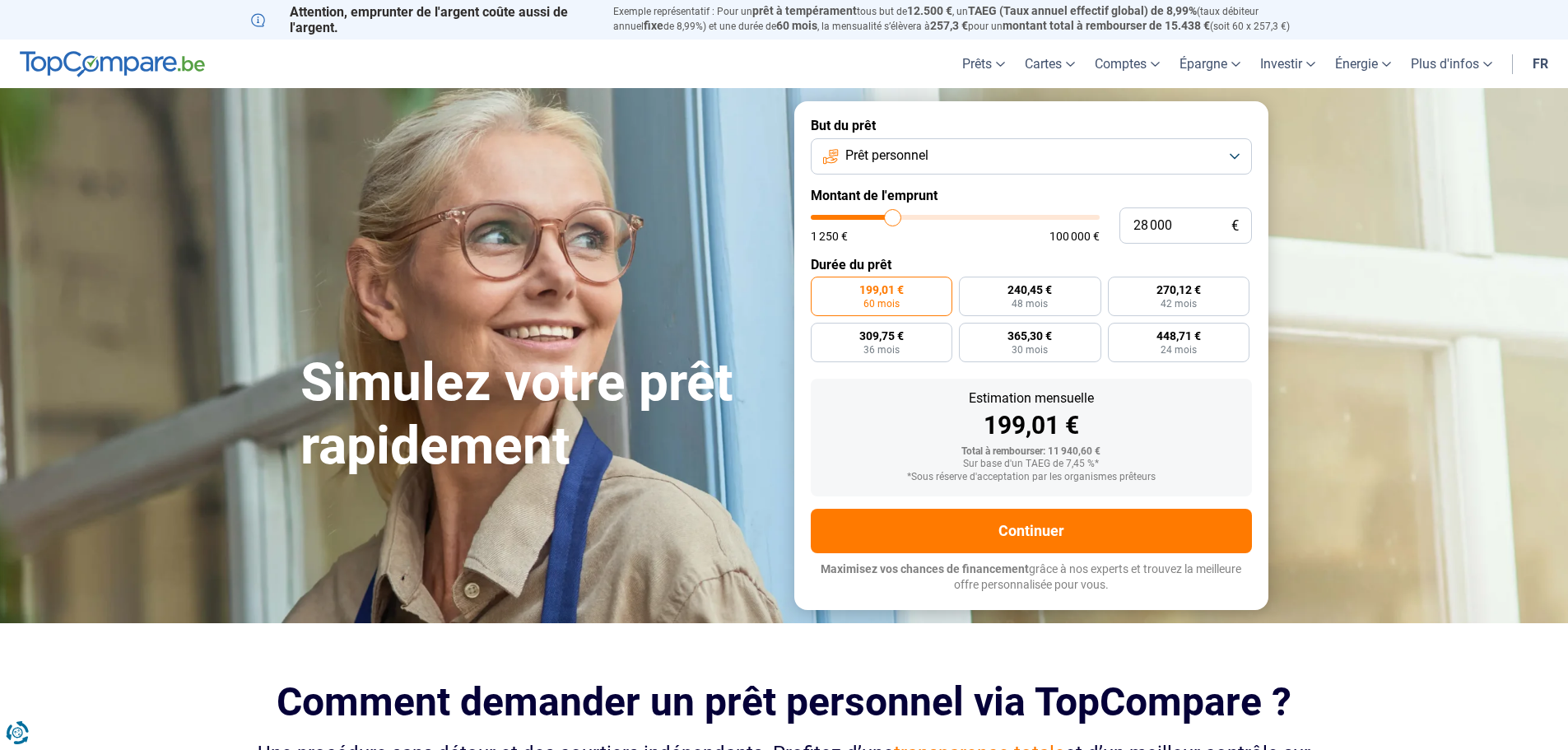
type input "28250"
type input "28 750"
type input "28750"
type input "29 000"
type input "29000"
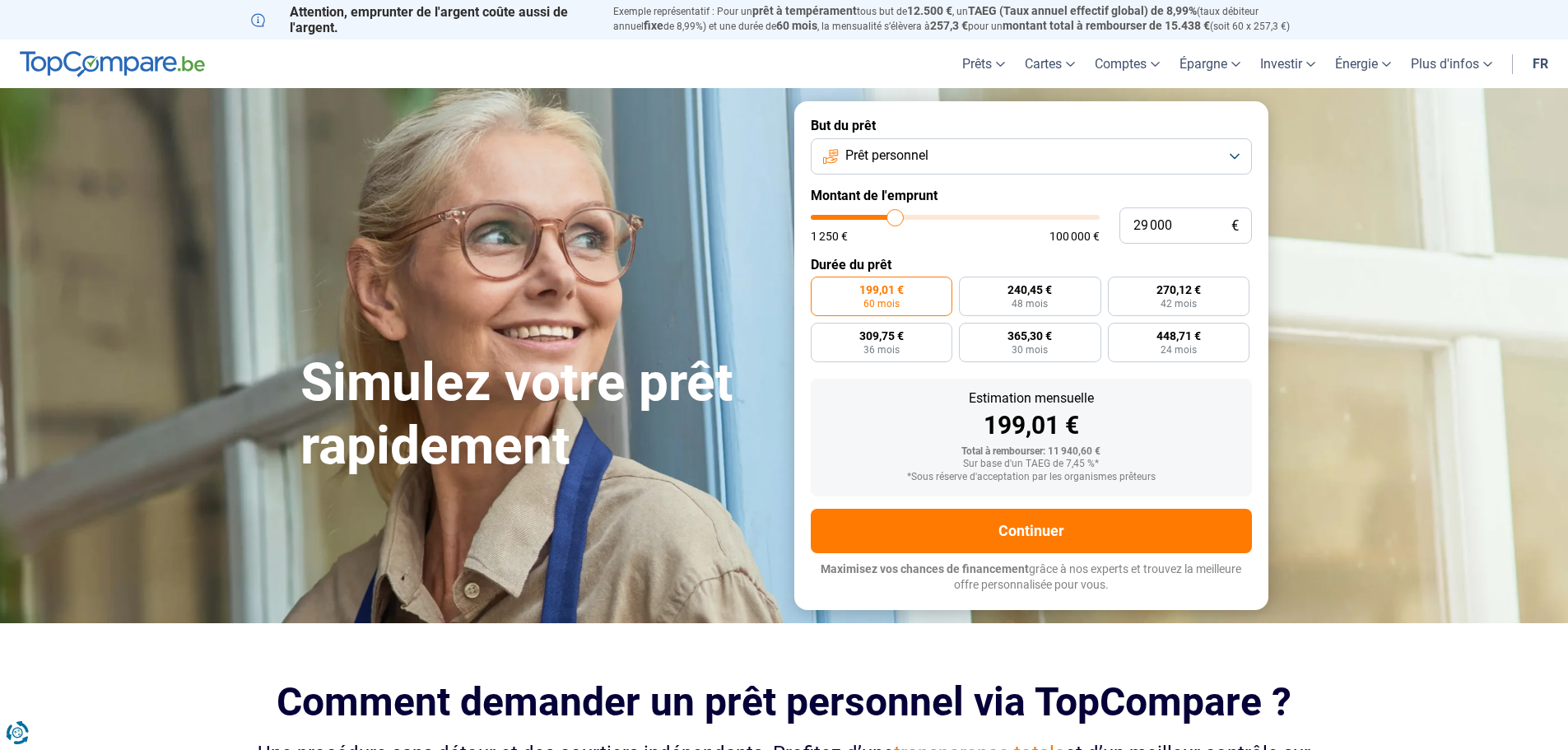
type input "29 250"
type input "29250"
type input "29 500"
type input "29500"
type input "29 750"
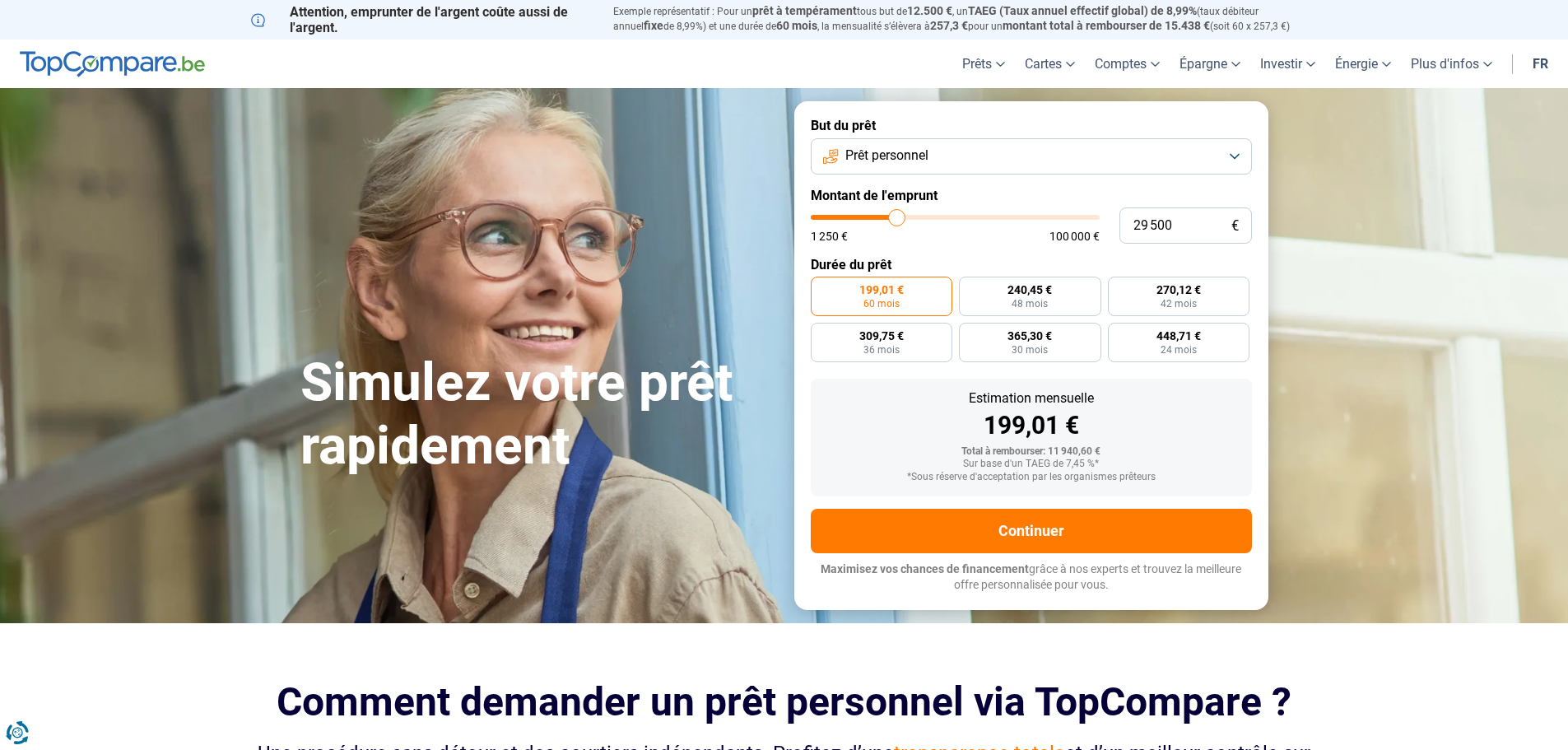
type input "29750"
type input "30 250"
type input "30250"
type input "29 750"
type input "29750"
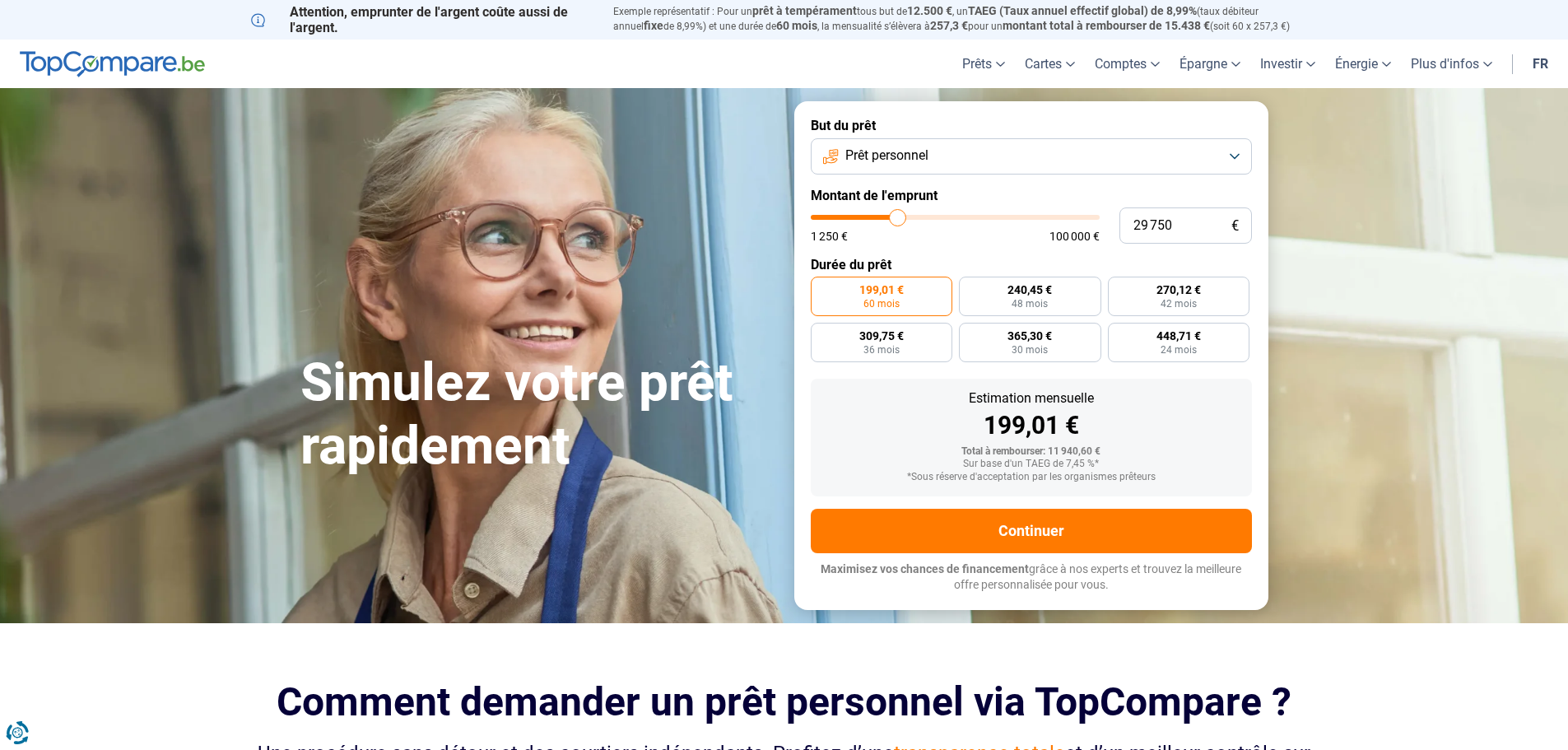
type input "30 250"
drag, startPoint x: 841, startPoint y: 215, endPoint x: 899, endPoint y: 225, distance: 58.9
type input "30250"
click at [899, 220] on input "range" at bounding box center [955, 217] width 289 height 5
radio input "false"
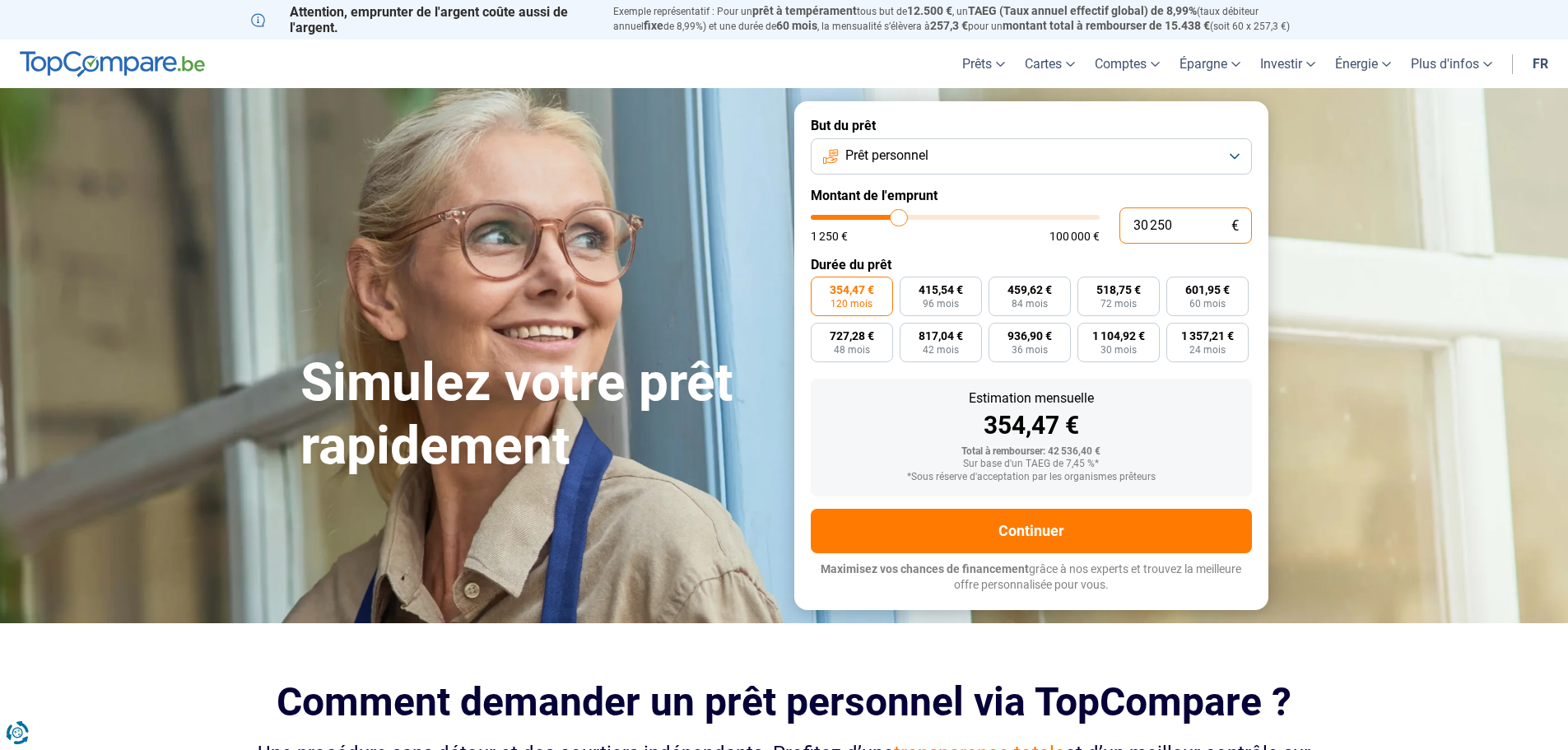
drag, startPoint x: 1170, startPoint y: 226, endPoint x: 1153, endPoint y: 226, distance: 17.0
click at [1153, 226] on input "30 250" at bounding box center [1185, 225] width 132 height 36
type input "300"
type input "1250"
type input "3 000"
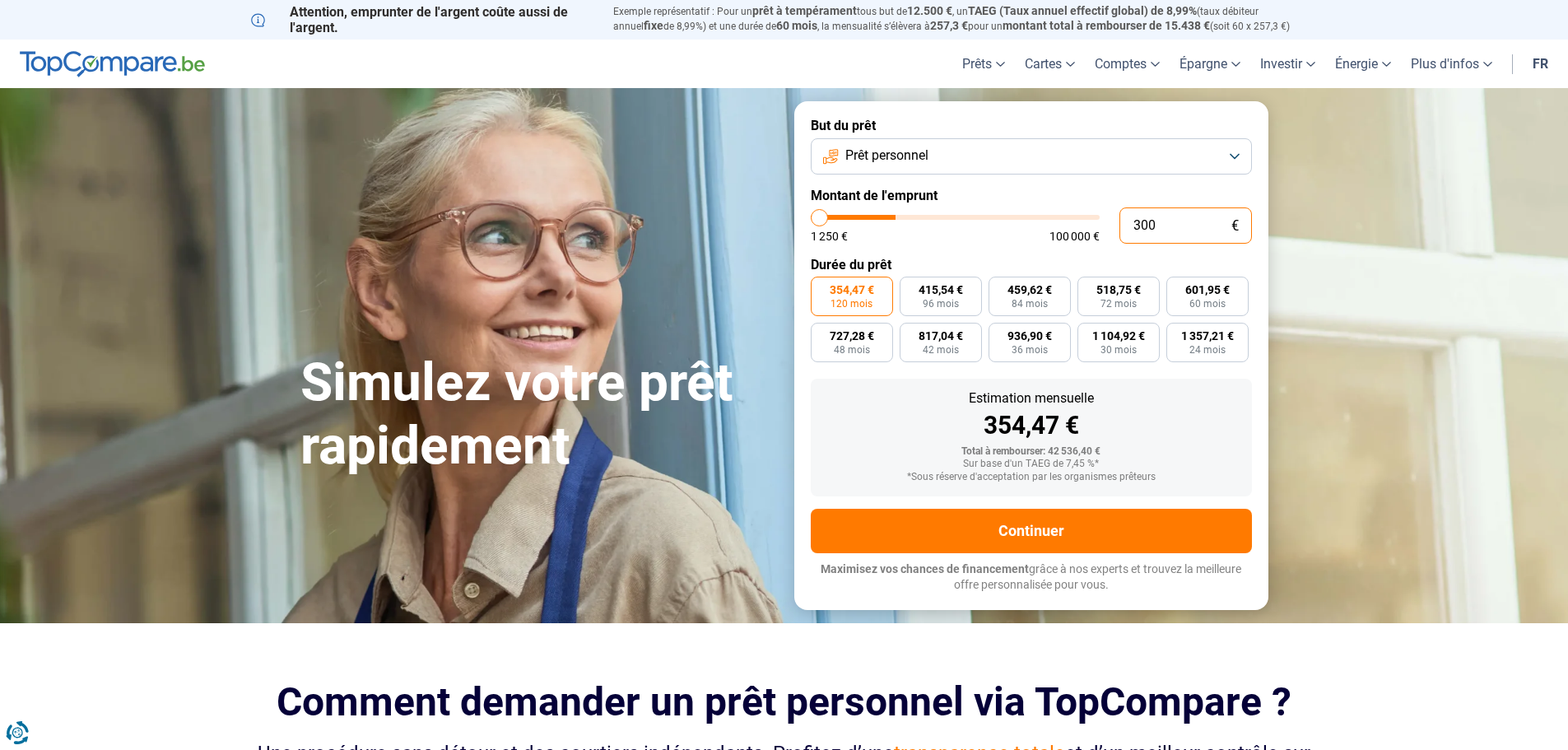
type input "3000"
type input "30 000"
type input "30000"
type input "30 000"
click at [1155, 302] on label "514,46 € 72 mois" at bounding box center [1119, 296] width 82 height 40
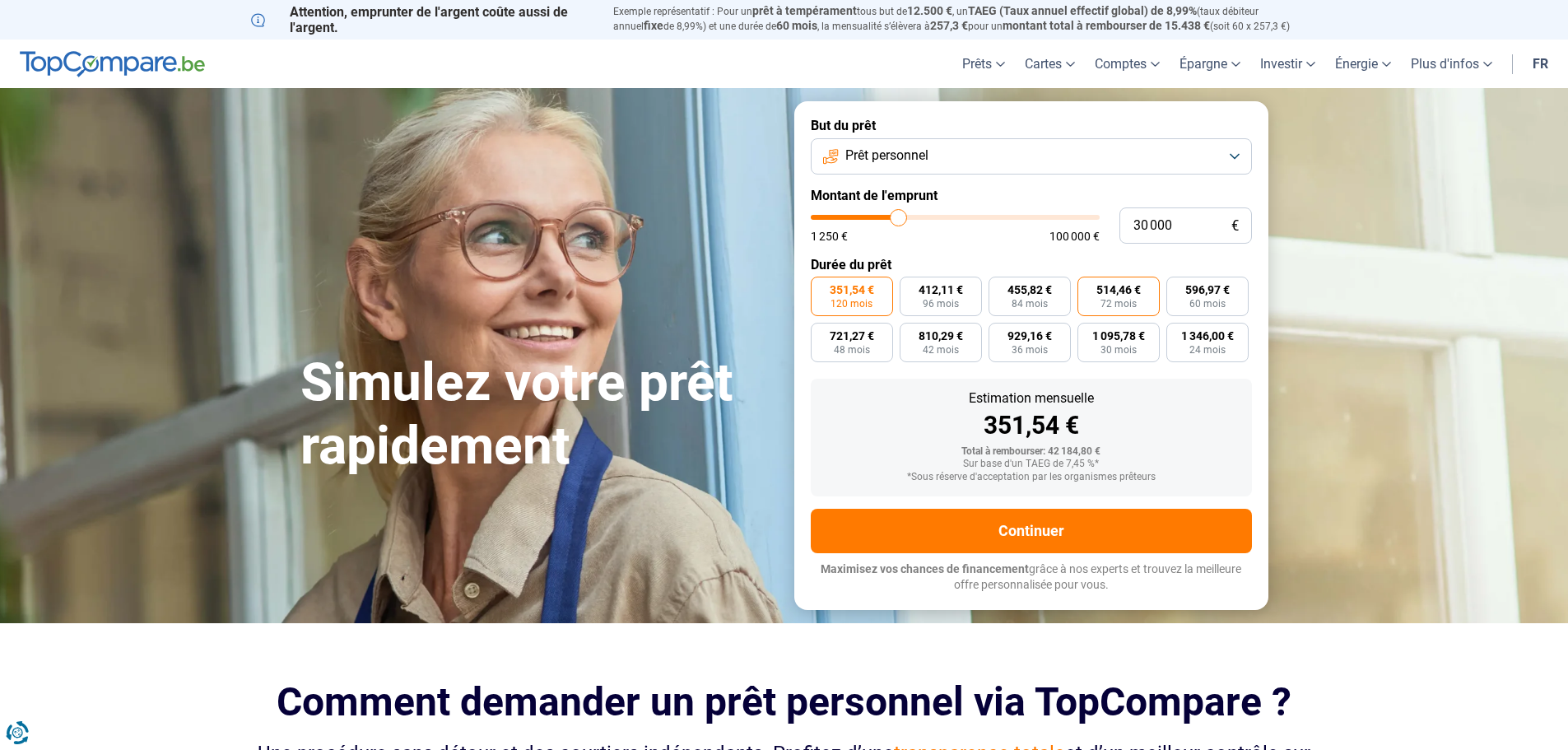
click at [1088, 287] on input "514,46 € 72 mois" at bounding box center [1083, 282] width 11 height 11
radio input "true"
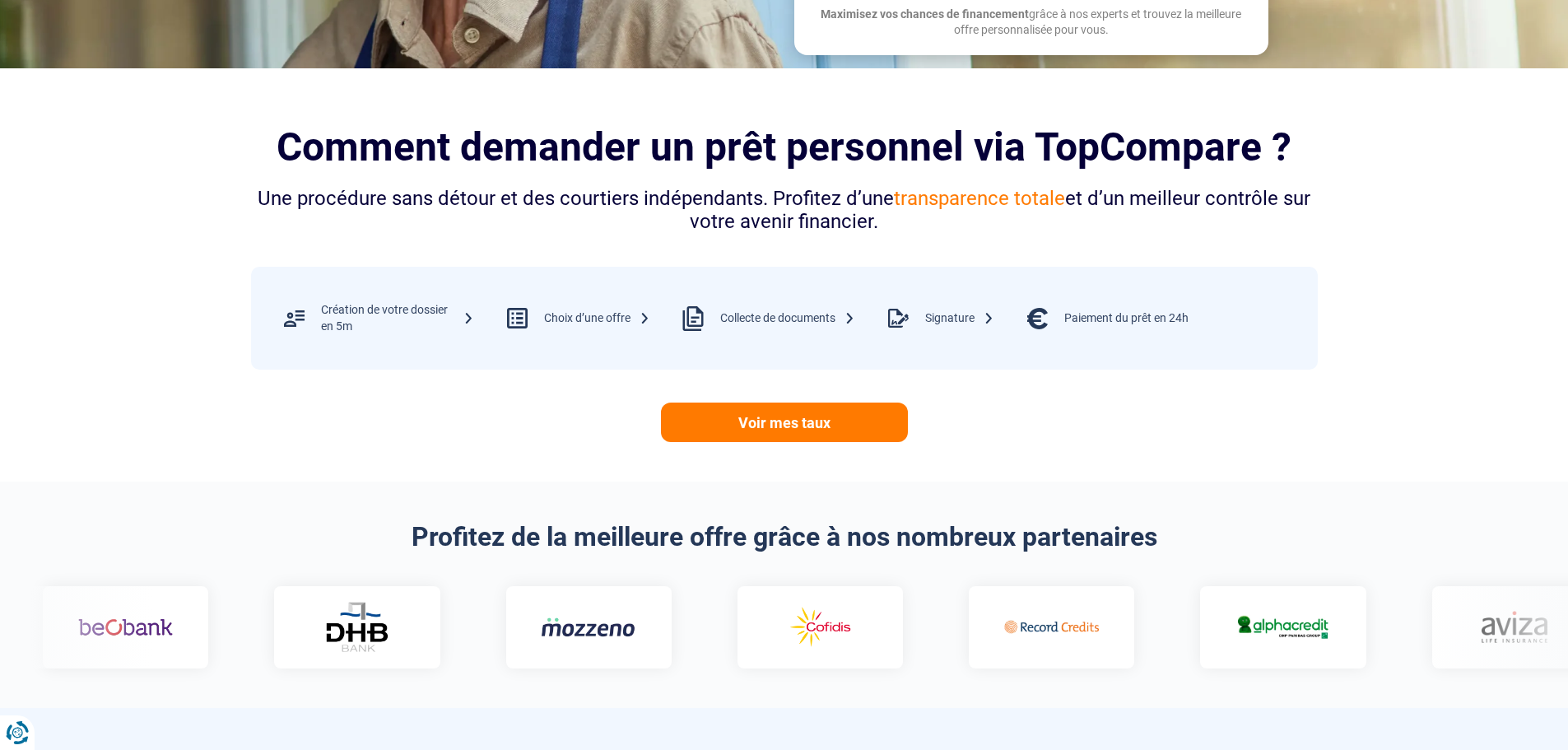
scroll to position [823, 0]
